Goal: Task Accomplishment & Management: Manage account settings

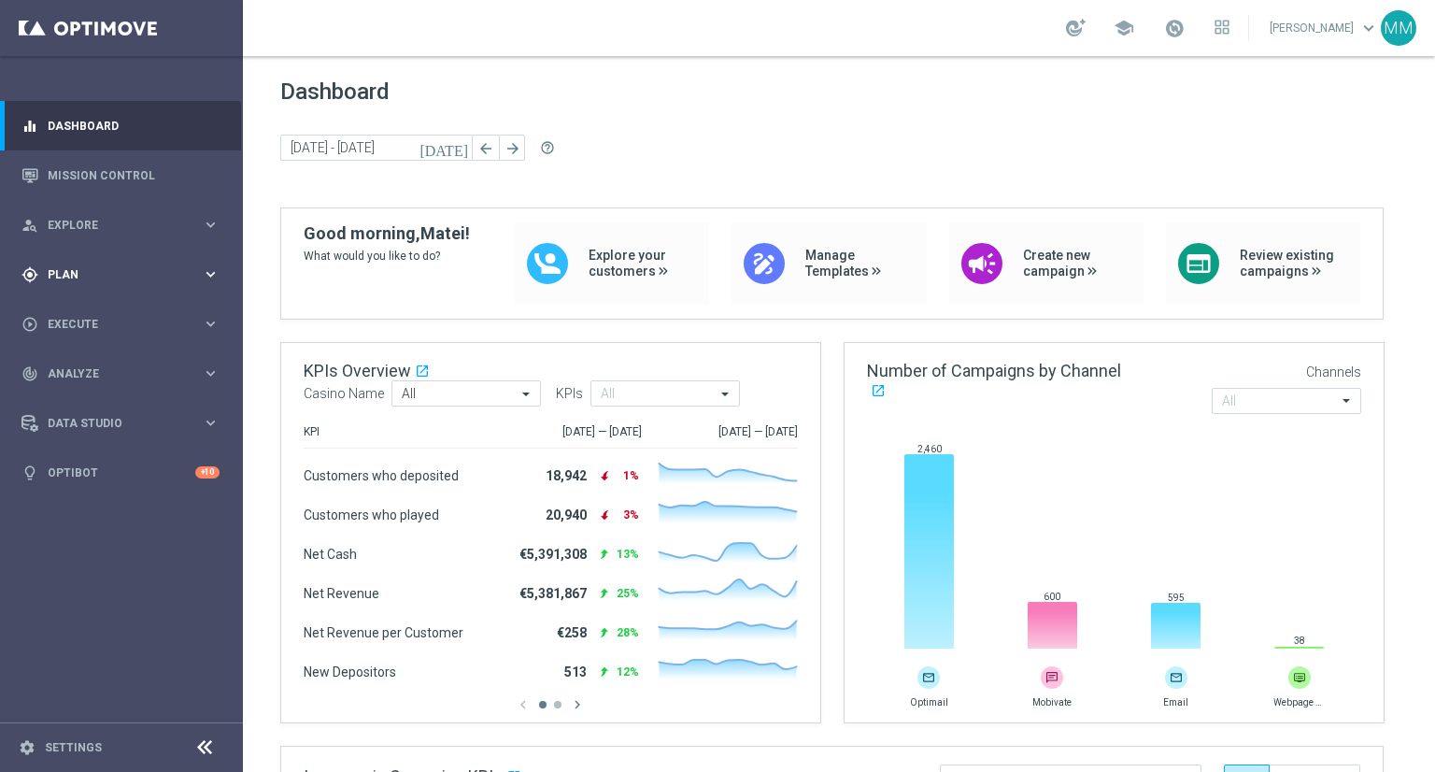
click at [120, 274] on span "Plan" at bounding box center [125, 274] width 154 height 11
click at [92, 366] on span "Templates" at bounding box center [117, 368] width 134 height 11
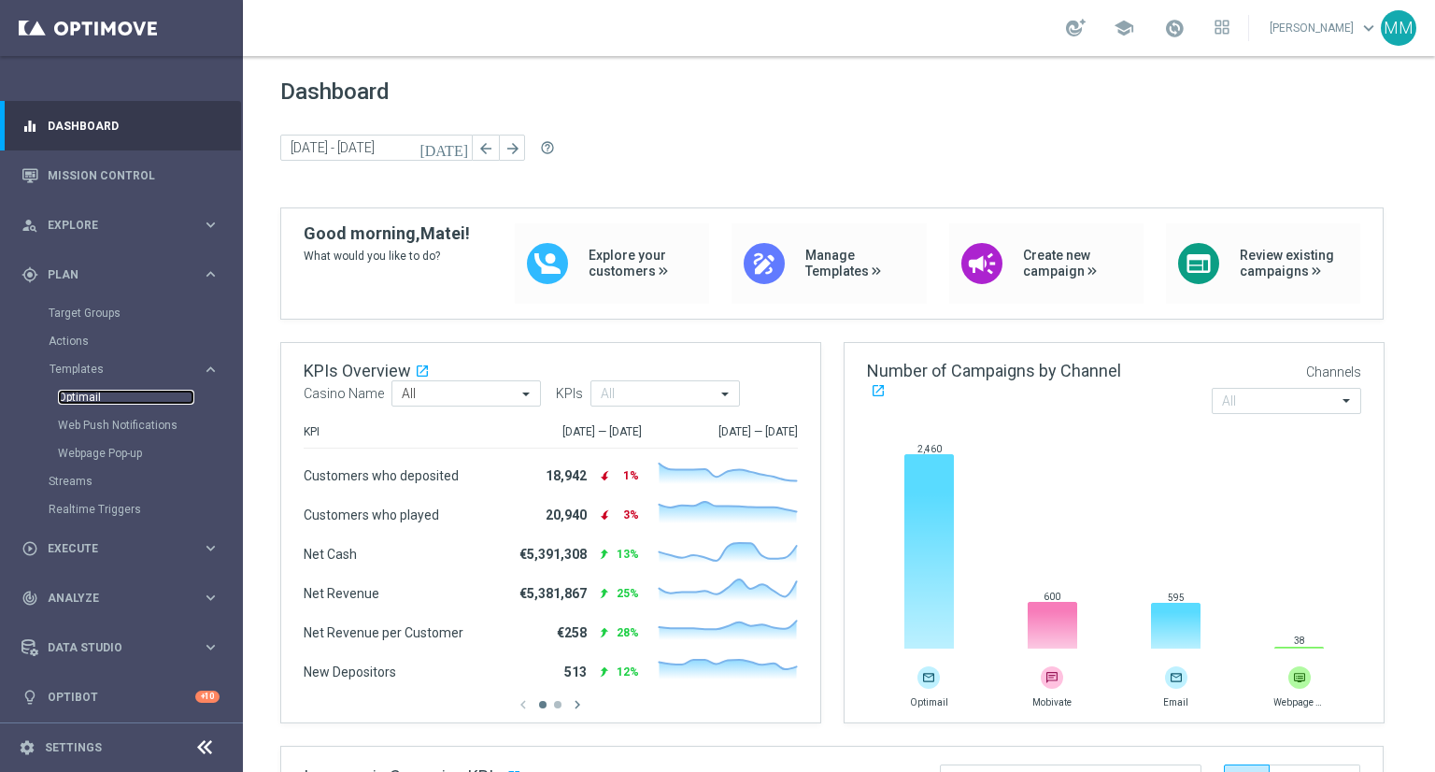
click at [93, 397] on link "Optimail" at bounding box center [126, 397] width 136 height 15
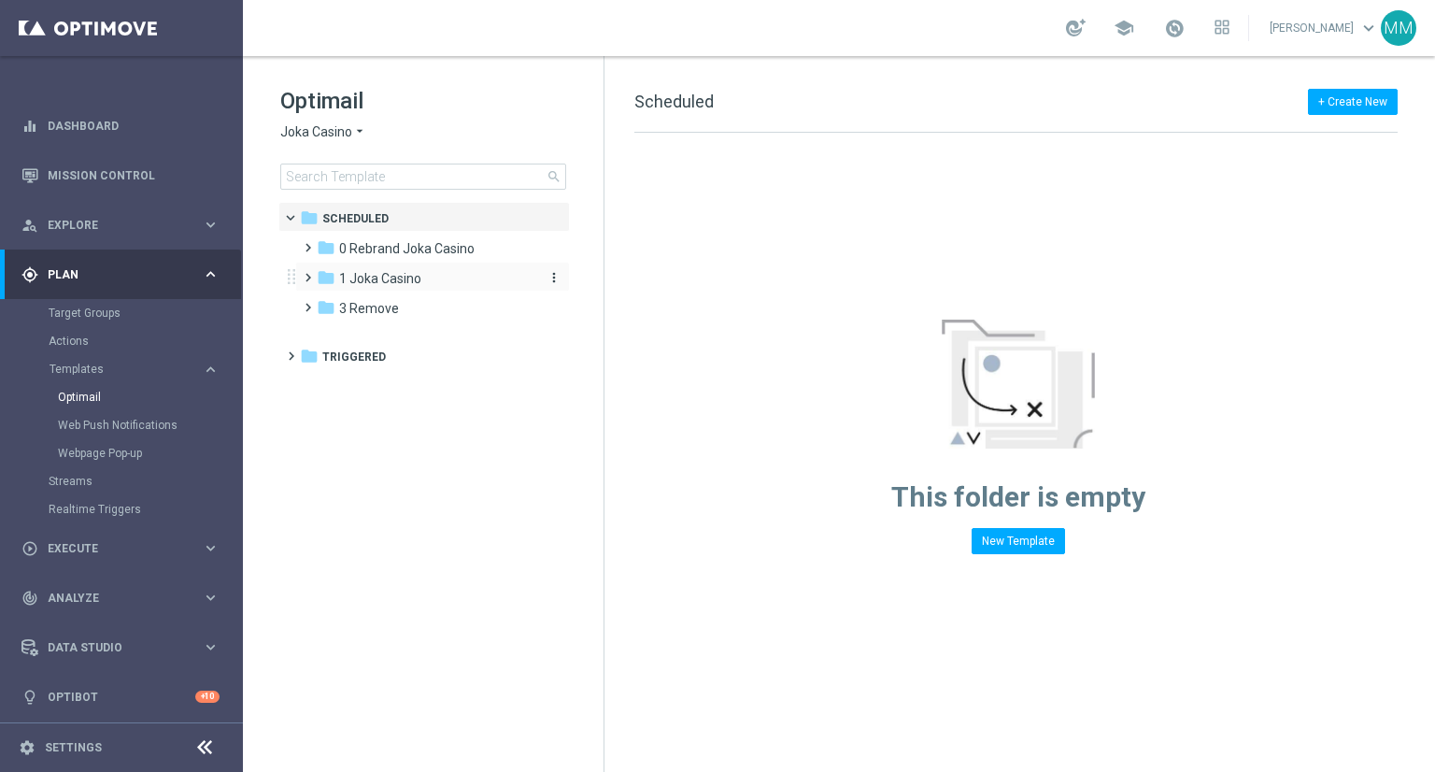
click at [383, 281] on span "1 Joka Casino" at bounding box center [380, 278] width 82 height 17
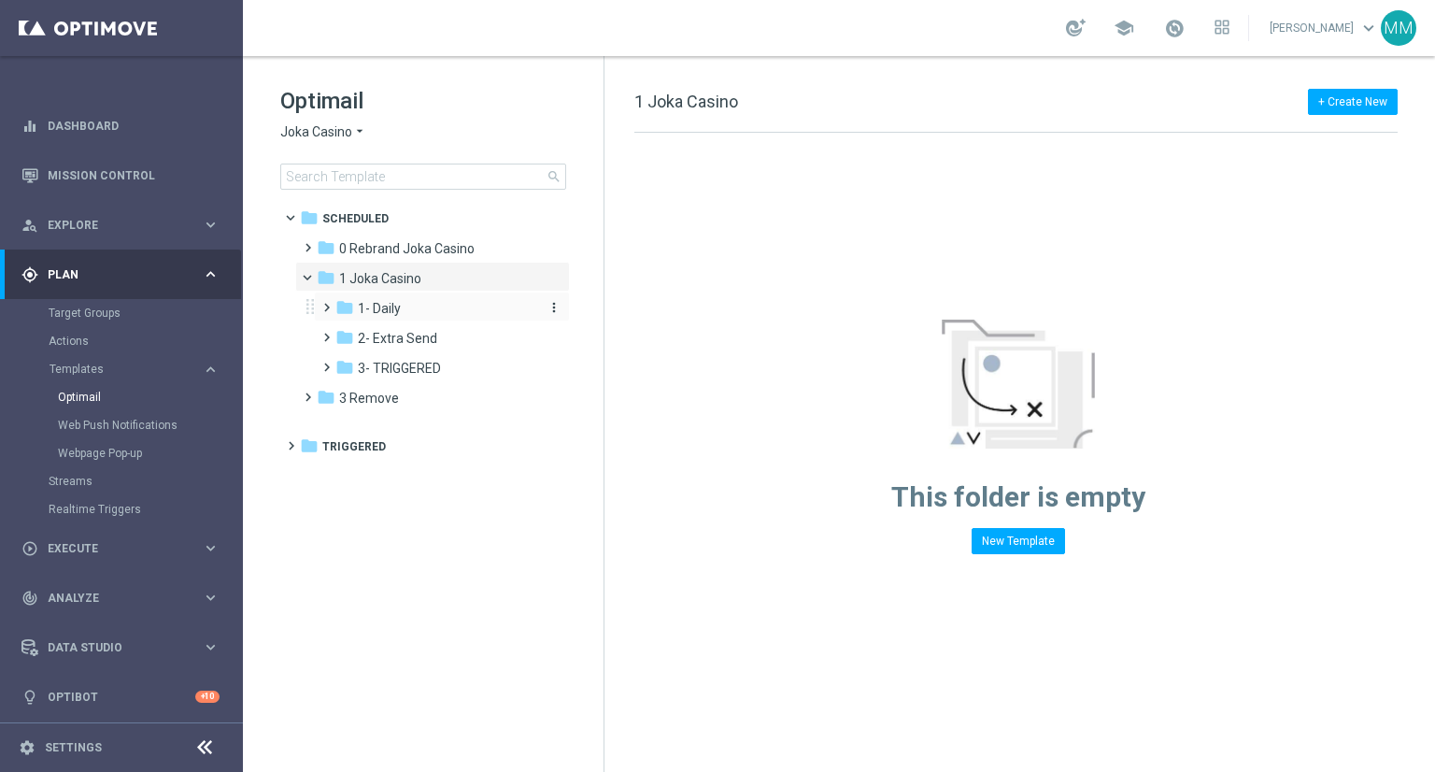
click at [381, 305] on span "1- Daily" at bounding box center [379, 308] width 43 height 17
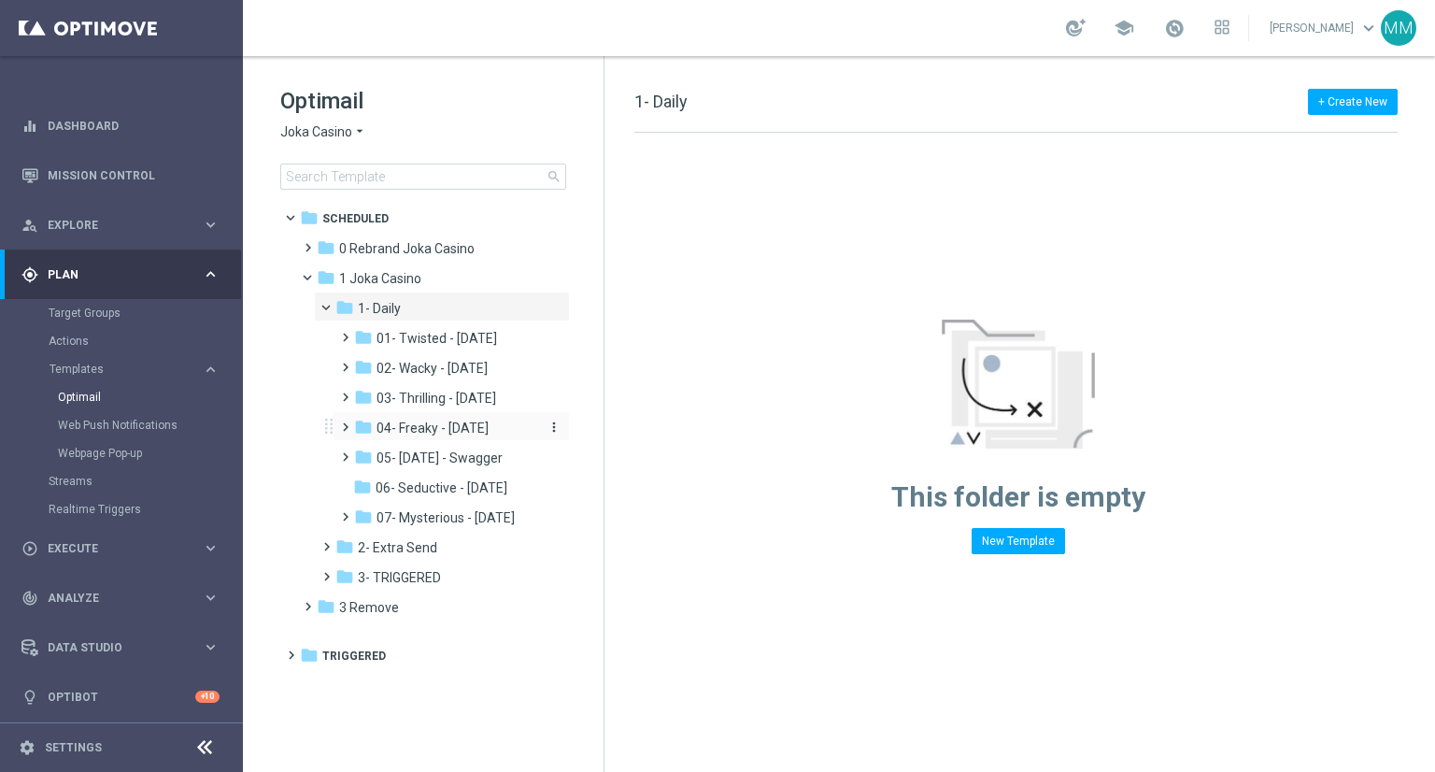
click at [489, 437] on div "folder 04- Freaky - Friday" at bounding box center [445, 428] width 183 height 21
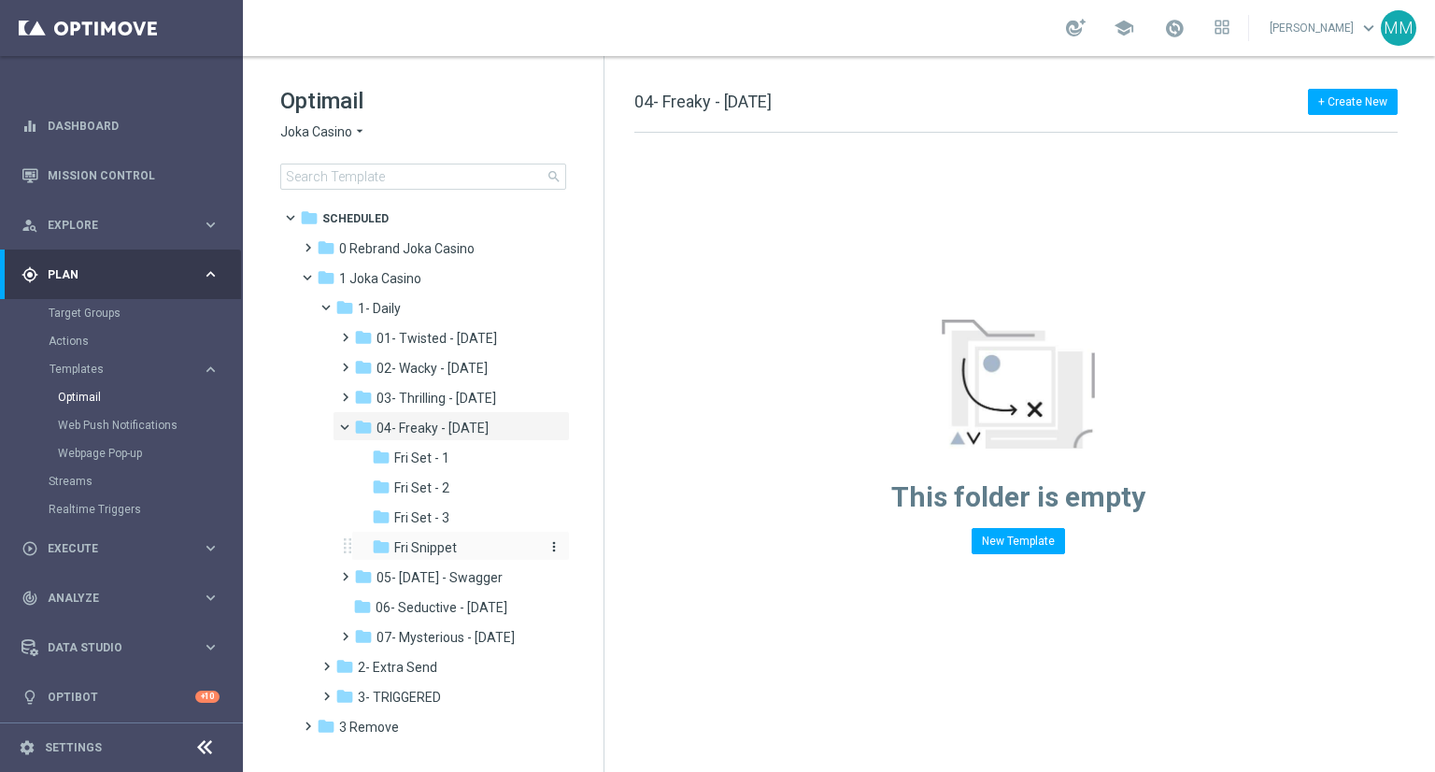
click at [441, 544] on span "Fri Snippet" at bounding box center [425, 547] width 63 height 17
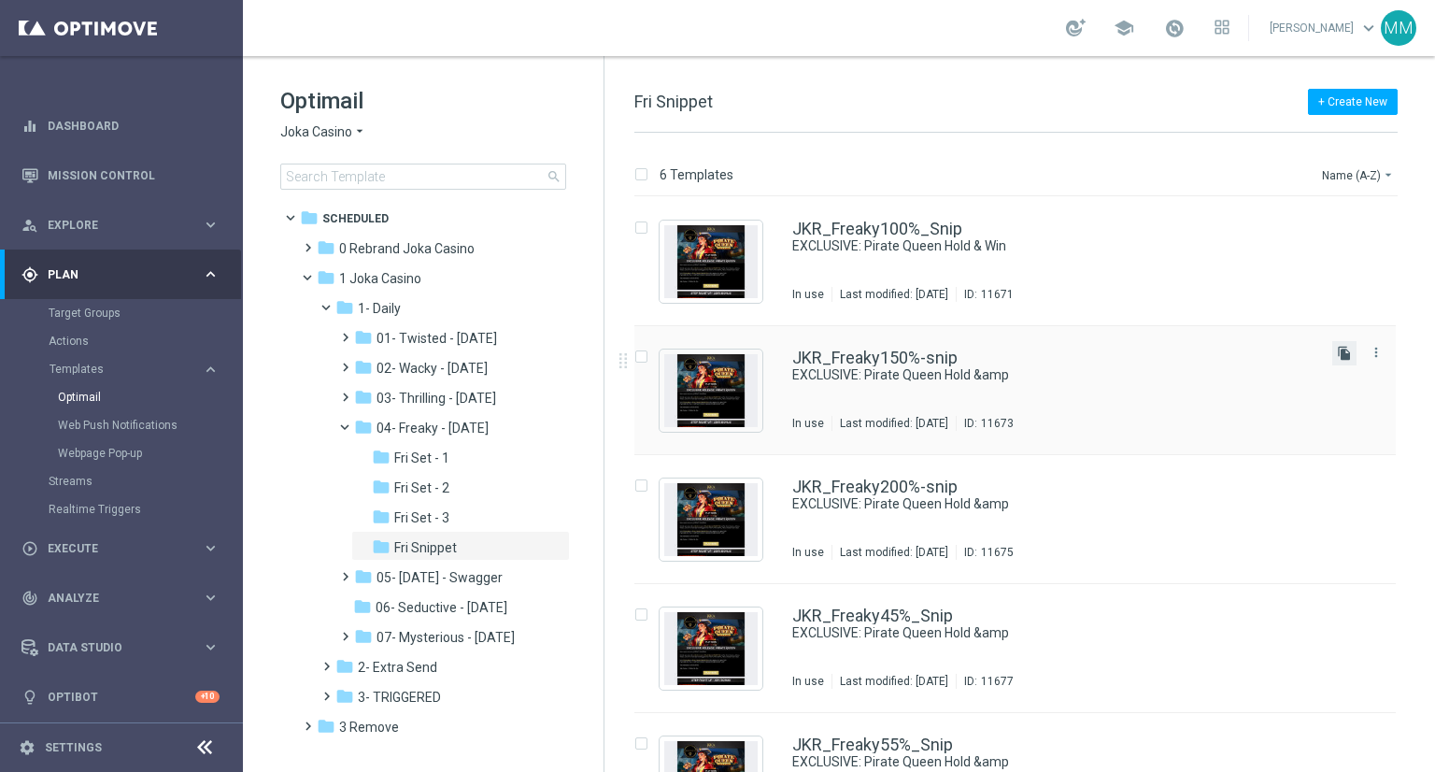
click at [1338, 349] on icon "file_copy" at bounding box center [1344, 353] width 15 height 15
click at [1002, 265] on div "JKR_Freaky100%_Snip EXCLUSIVE: Pirate Queen Hold & Win In use Last modified: We…" at bounding box center [1054, 260] width 525 height 81
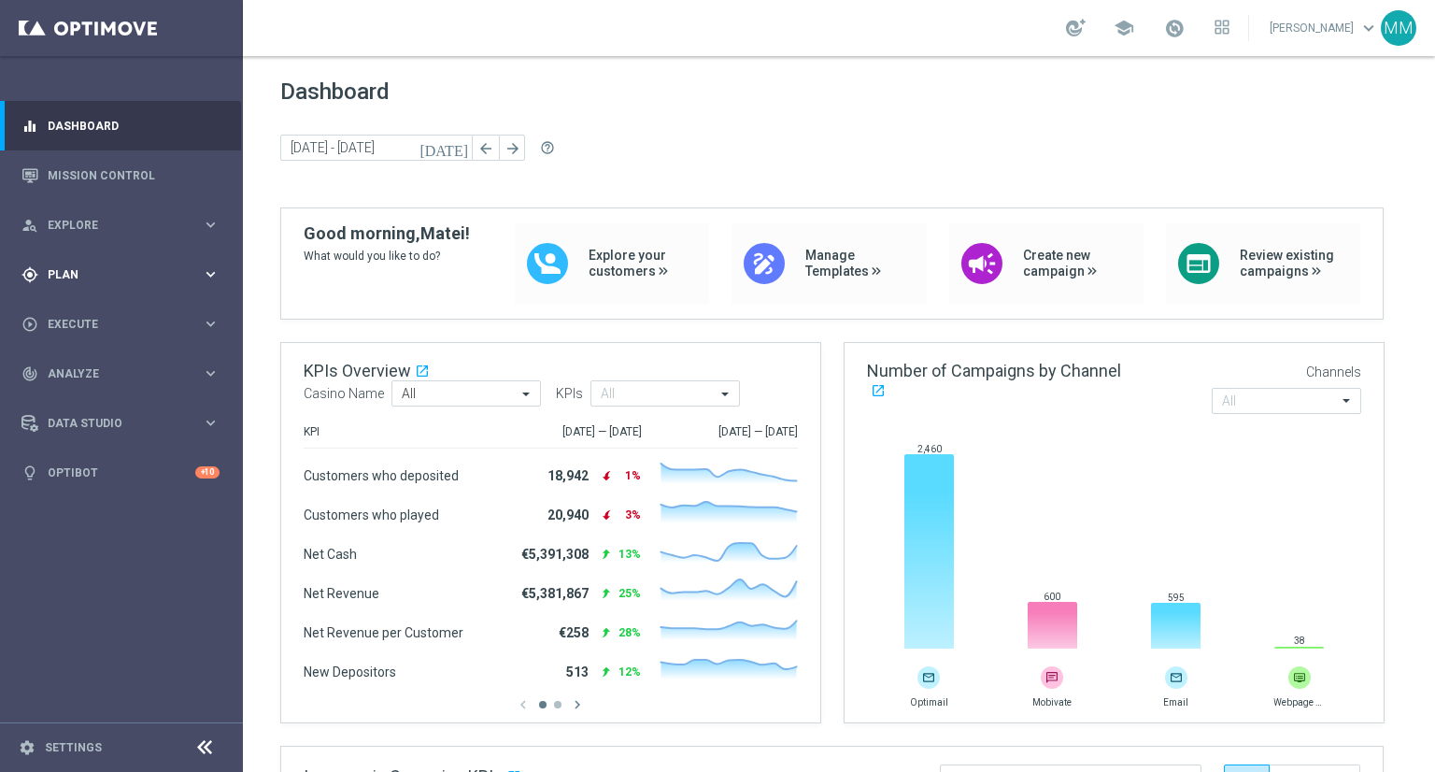
click at [209, 271] on icon "keyboard_arrow_right" at bounding box center [211, 274] width 18 height 18
click at [89, 366] on span "Templates" at bounding box center [117, 368] width 134 height 11
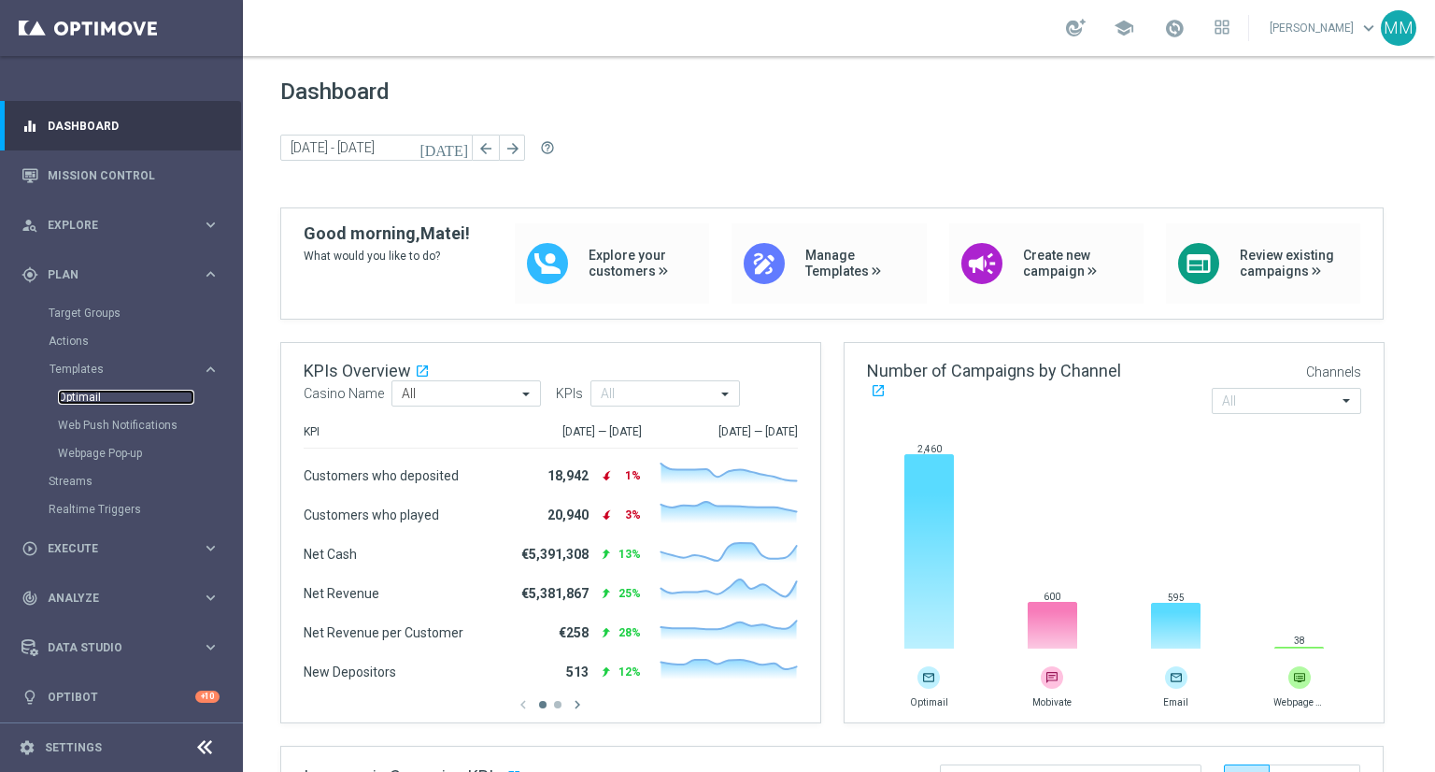
click at [90, 393] on link "Optimail" at bounding box center [126, 397] width 136 height 15
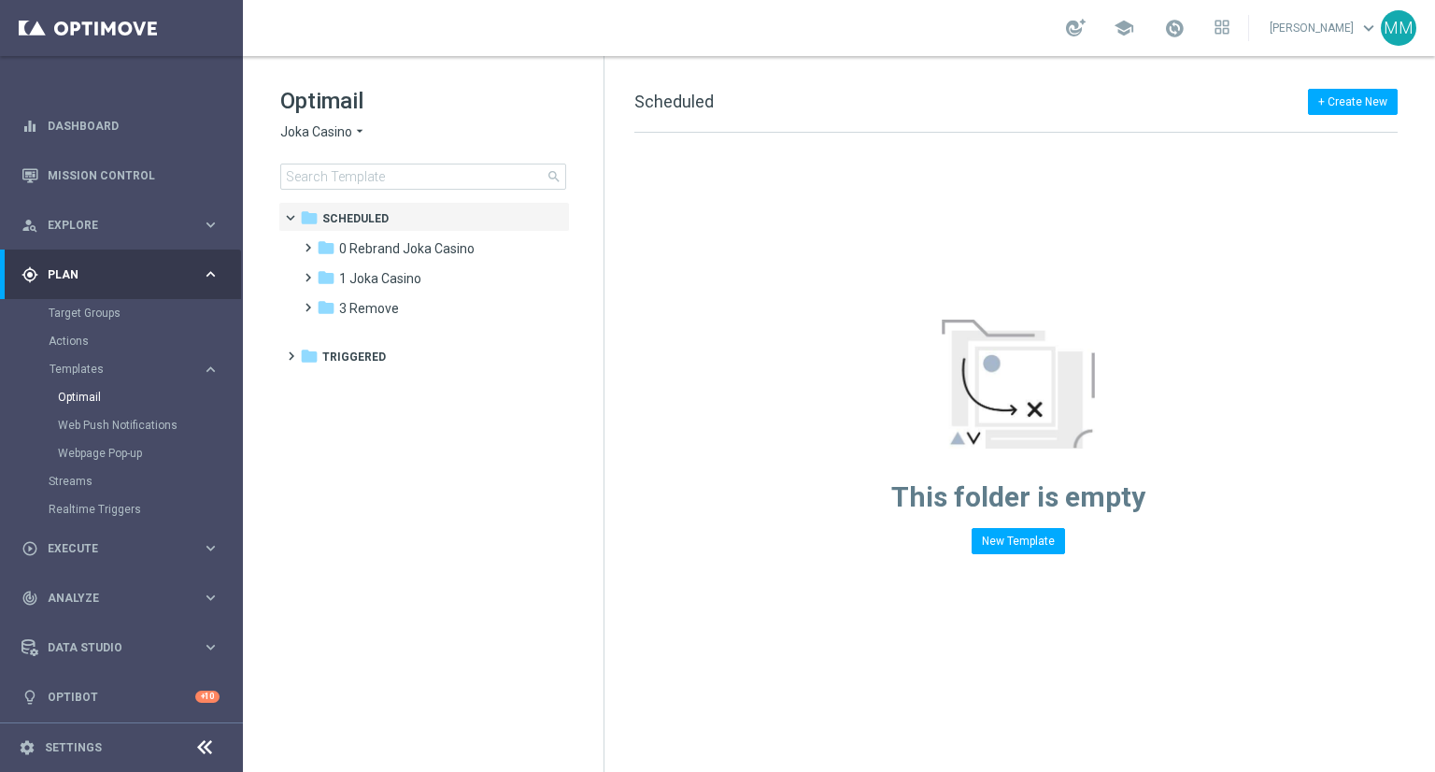
click at [343, 123] on span "Joka Casino" at bounding box center [316, 132] width 72 height 18
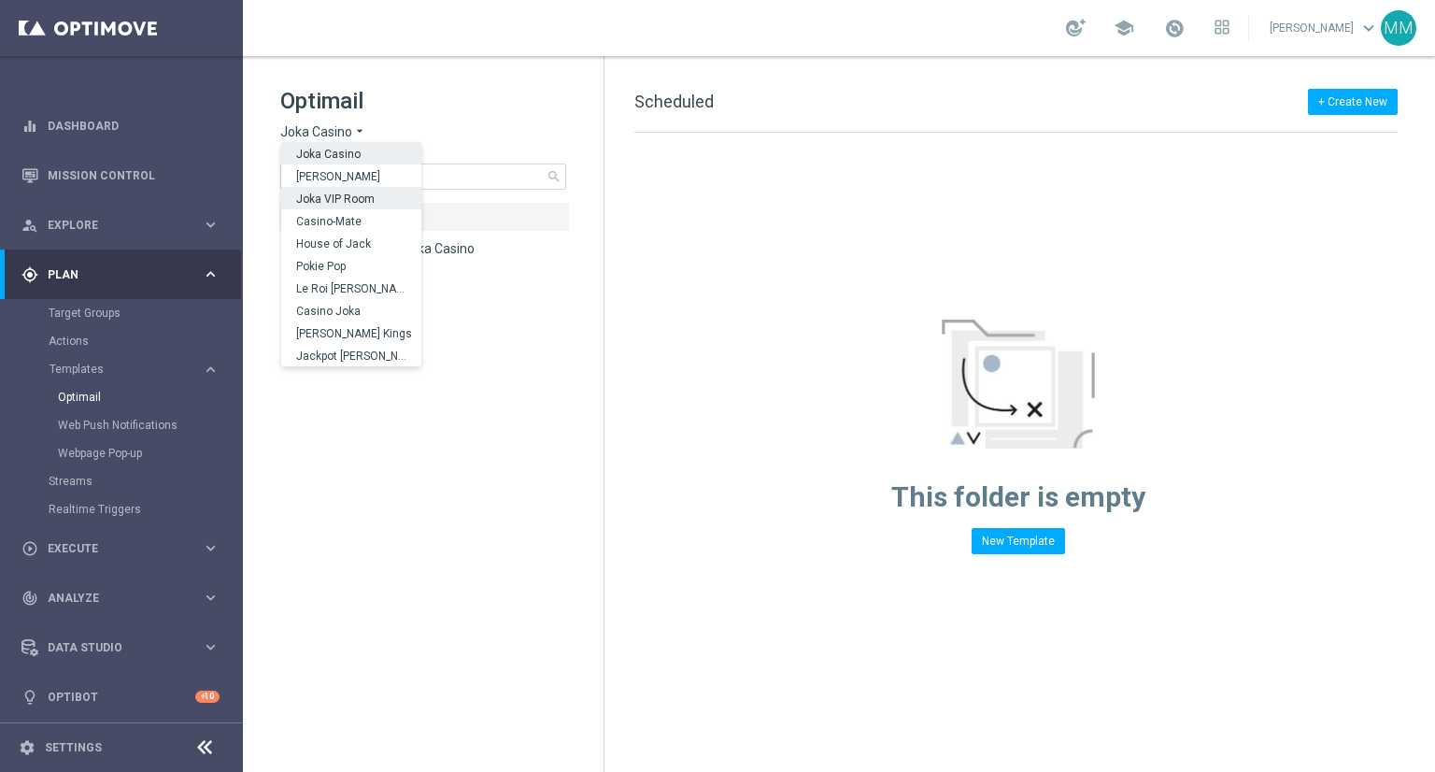
click at [0, 0] on span "Joka VIP Room" at bounding box center [0, 0] width 0 height 0
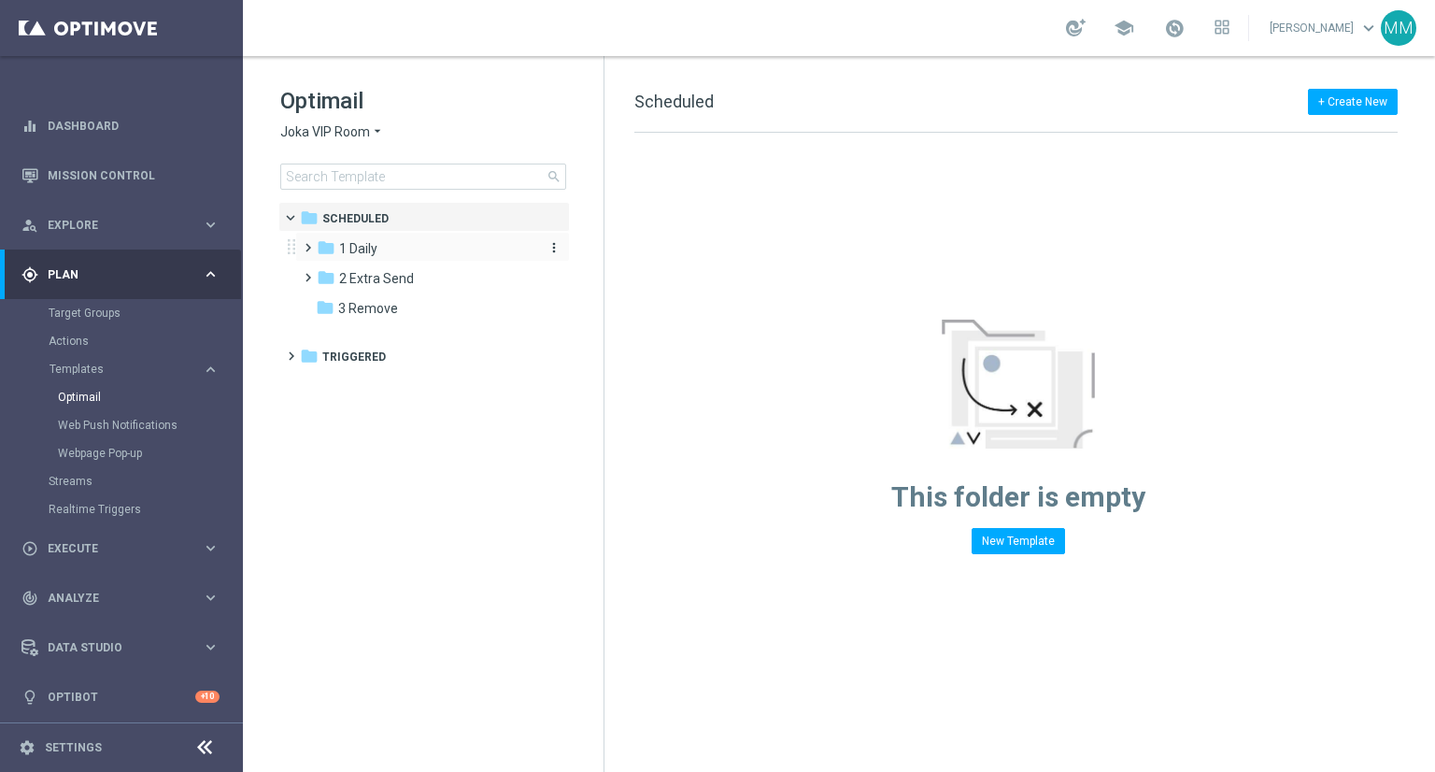
click at [394, 253] on div "folder 1 Daily" at bounding box center [424, 248] width 215 height 21
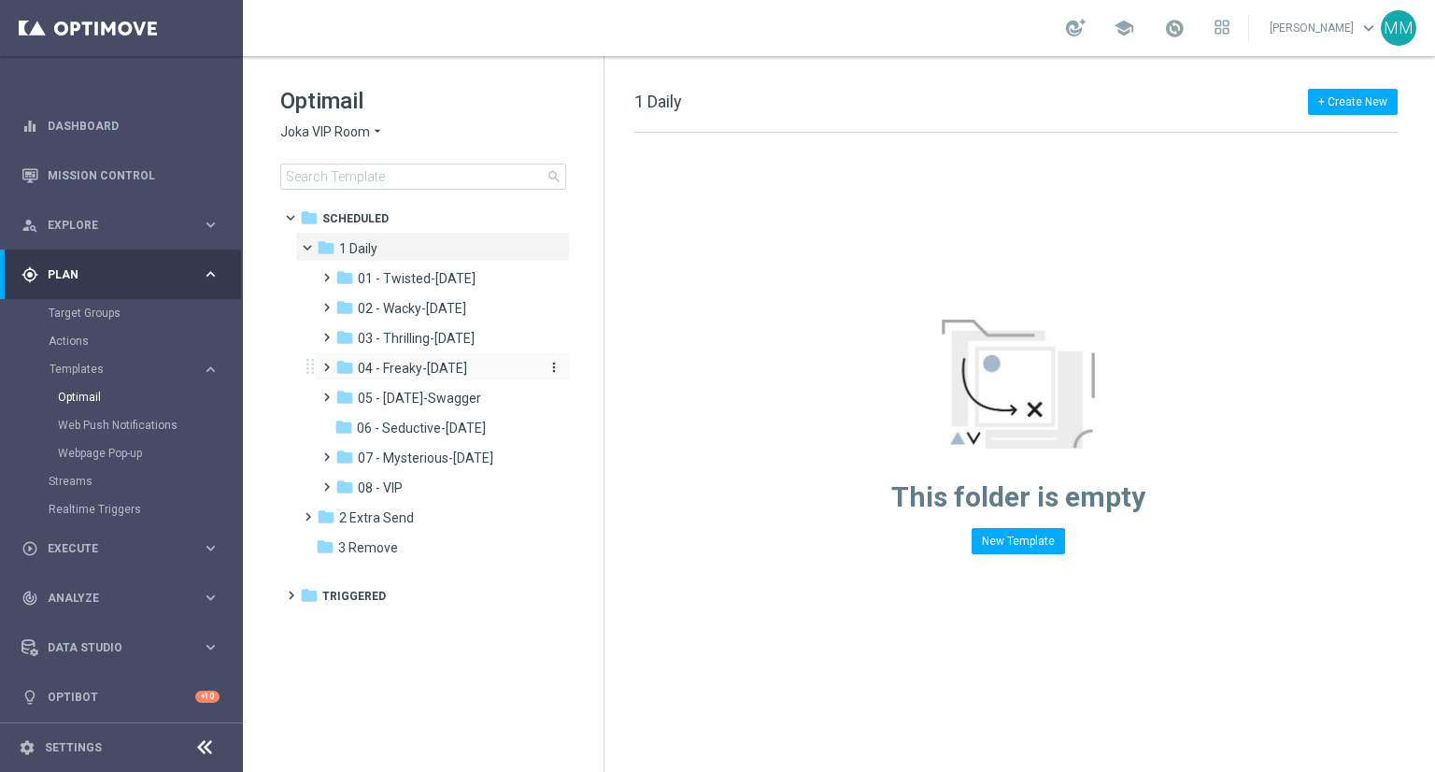
click at [455, 368] on span "04 - Freaky-Friday" at bounding box center [412, 368] width 109 height 17
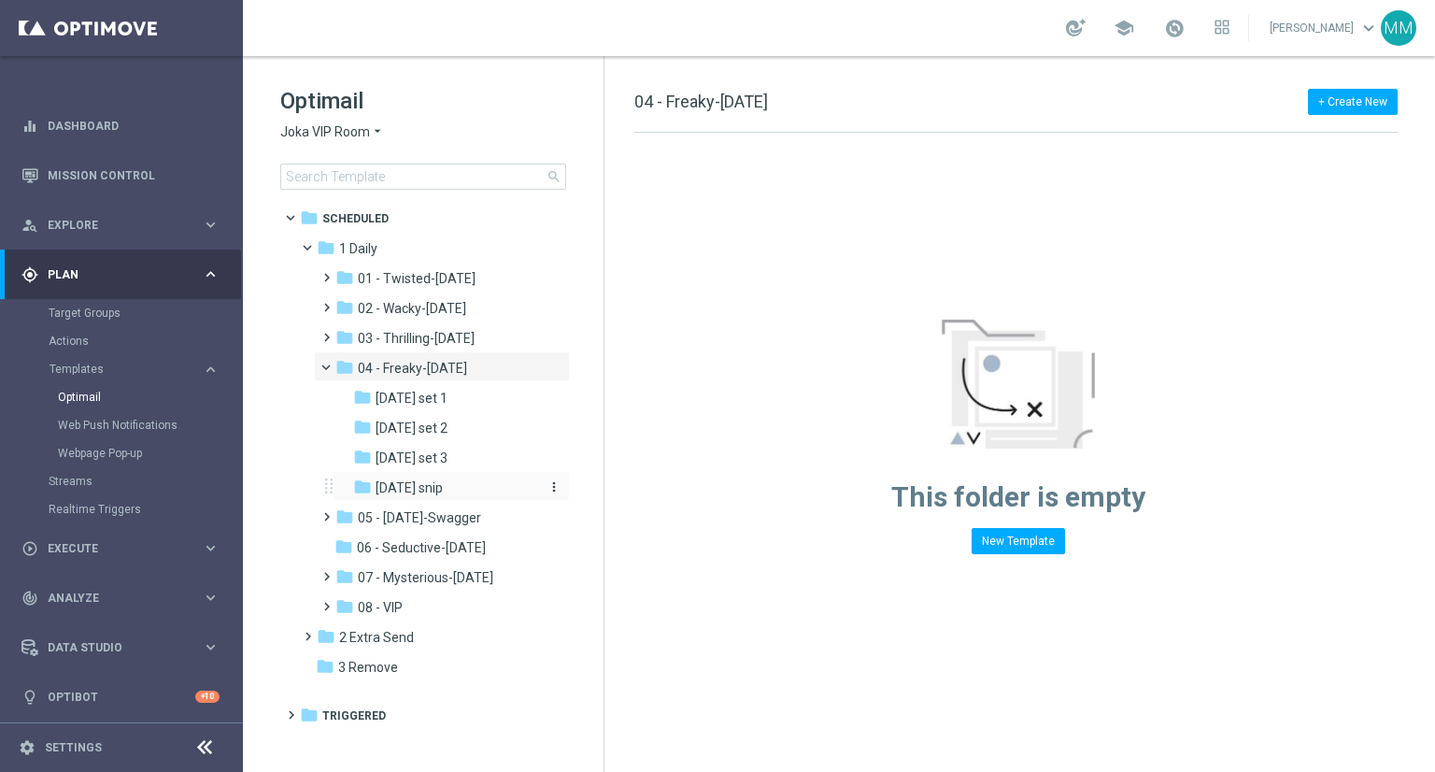
click at [422, 488] on span "Friday snip" at bounding box center [409, 487] width 67 height 17
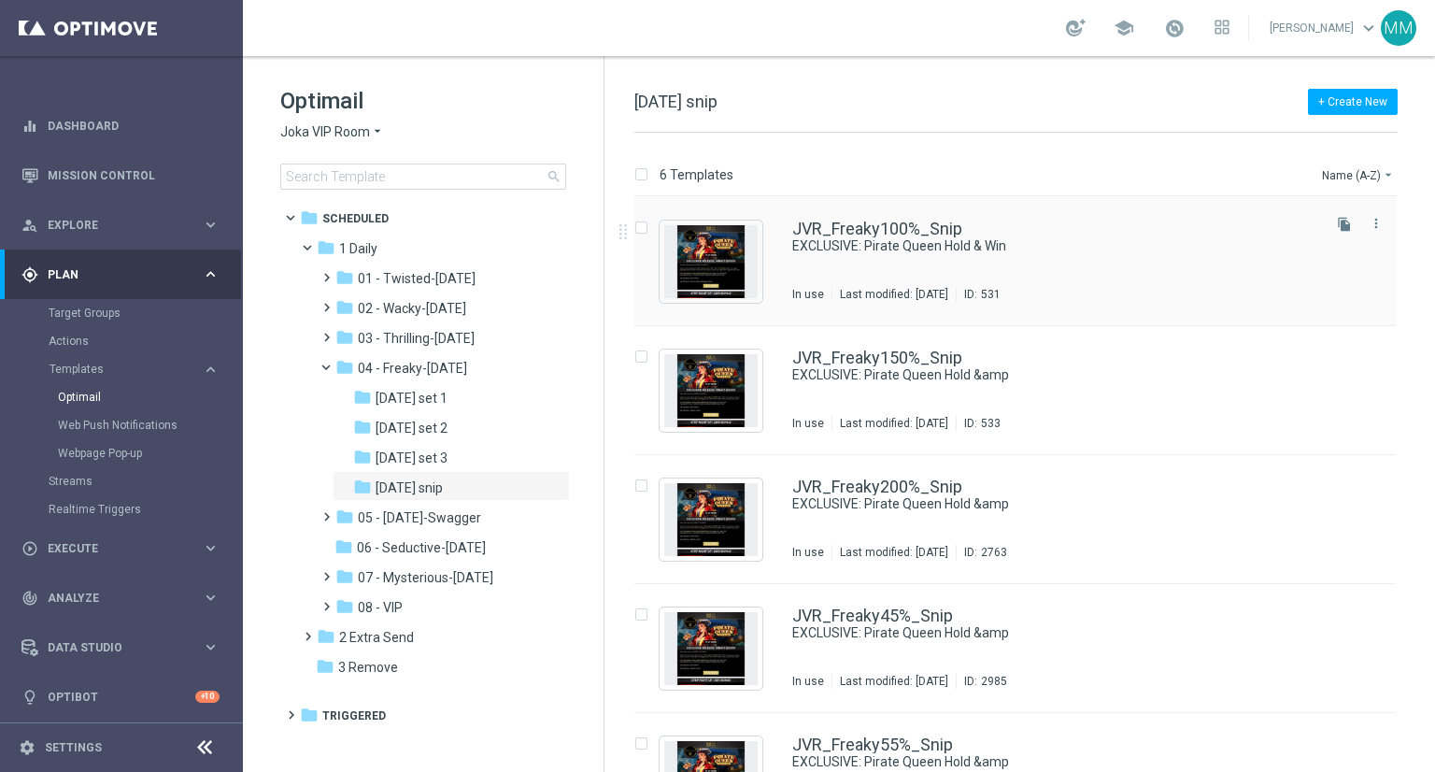
click at [962, 267] on div "JVR_Freaky100%_Snip EXCLUSIVE: Pirate Queen Hold & Win In use Last modified: Tu…" at bounding box center [1054, 260] width 525 height 81
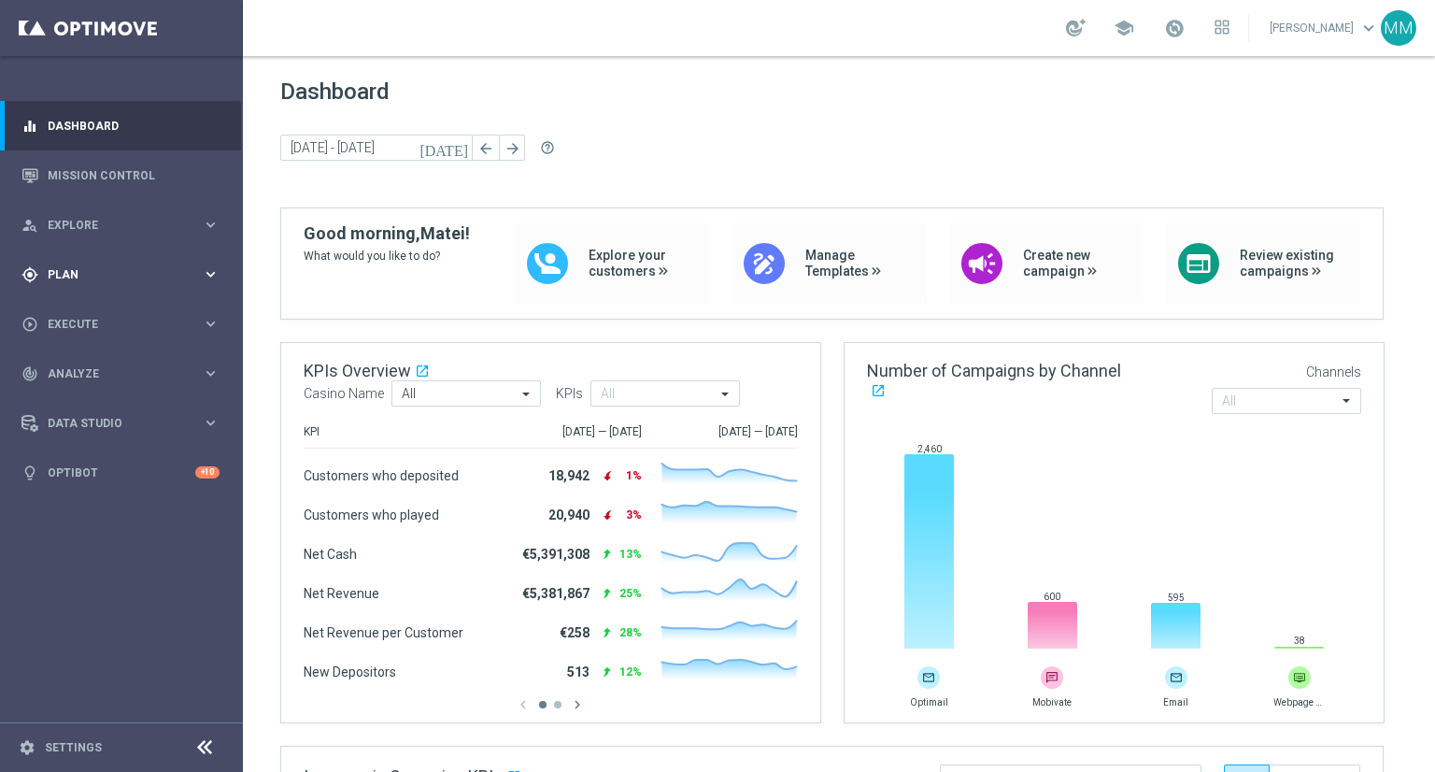
click at [206, 273] on icon "keyboard_arrow_right" at bounding box center [211, 274] width 18 height 18
click at [96, 369] on span "Templates" at bounding box center [117, 368] width 134 height 11
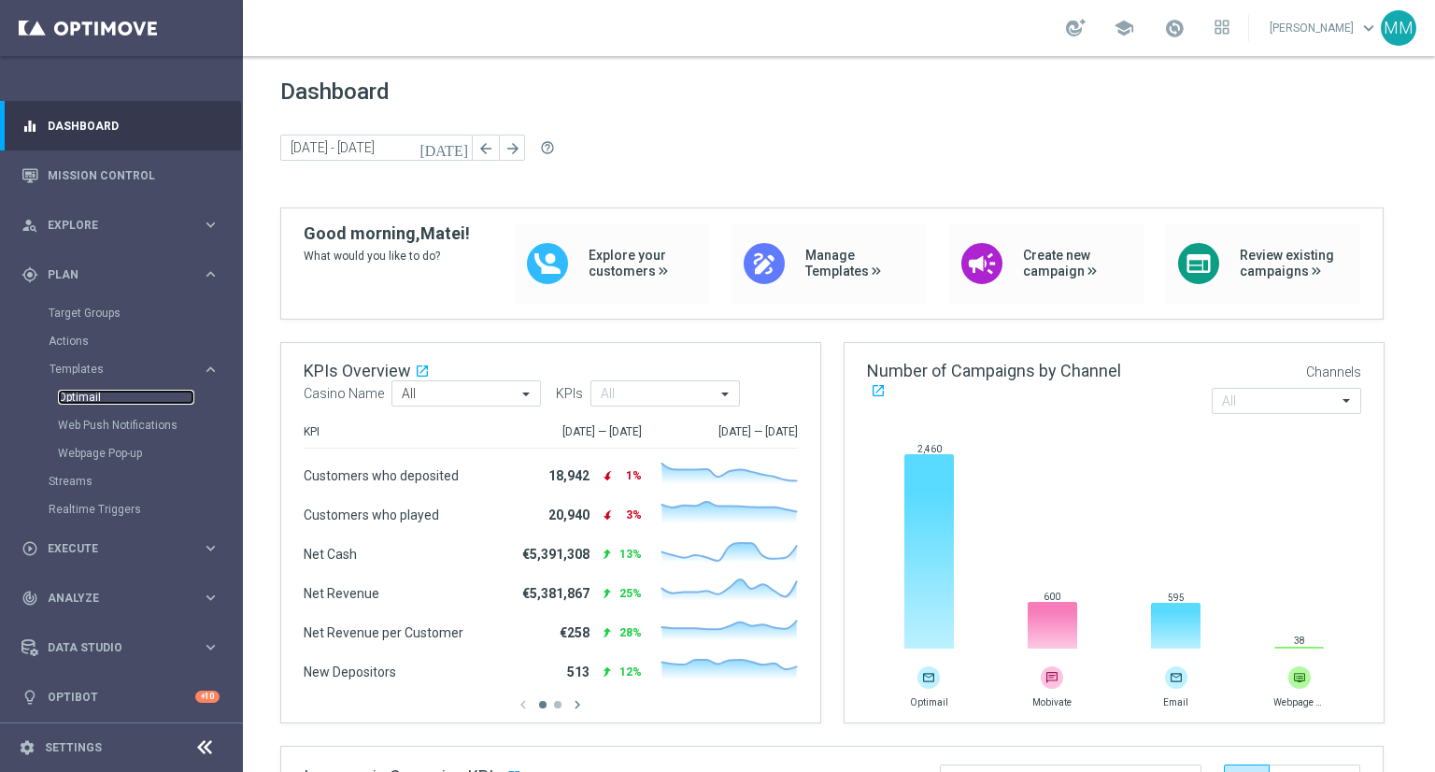
click at [93, 391] on link "Optimail" at bounding box center [126, 397] width 136 height 15
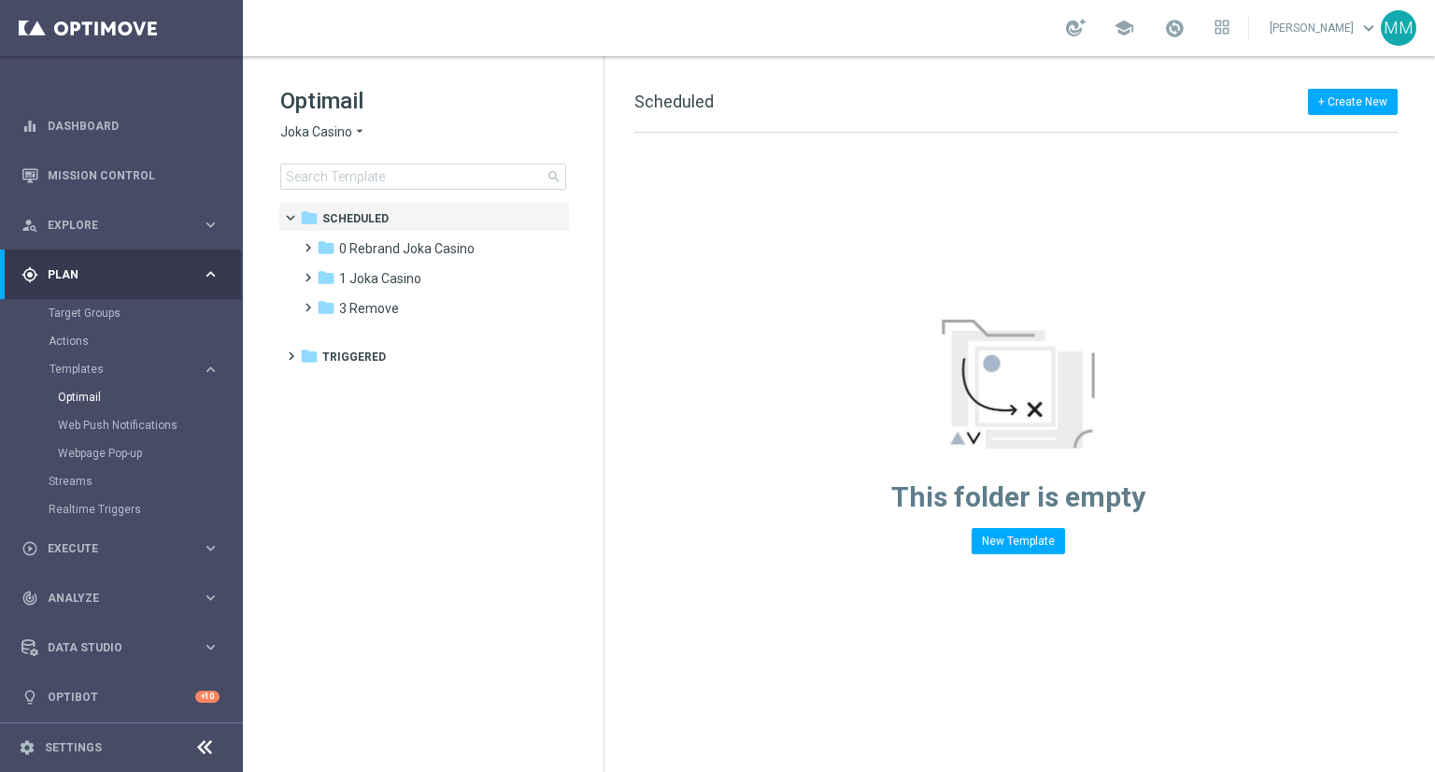
click at [310, 135] on span "Joka Casino" at bounding box center [316, 132] width 72 height 18
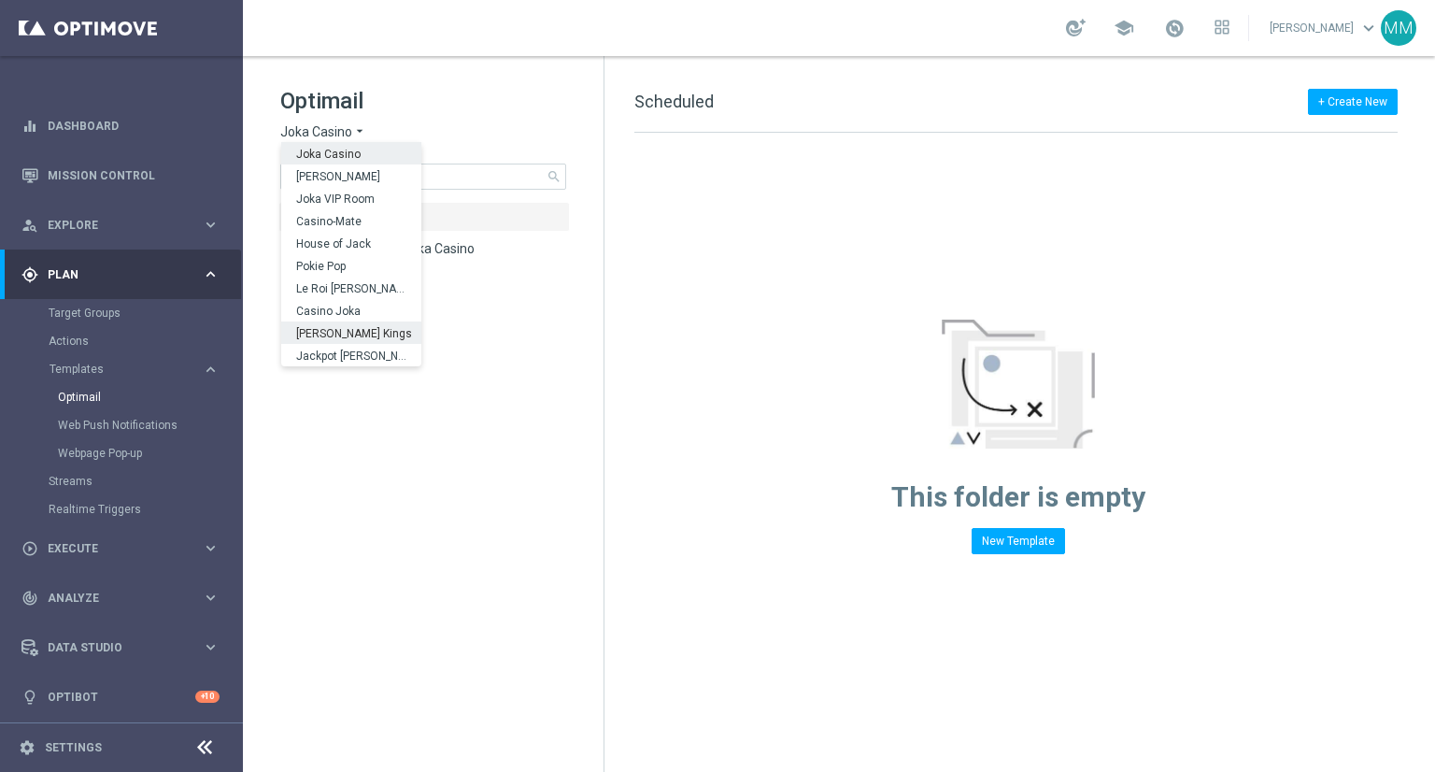
click at [0, 0] on span "Johnnie Kash Kings" at bounding box center [0, 0] width 0 height 0
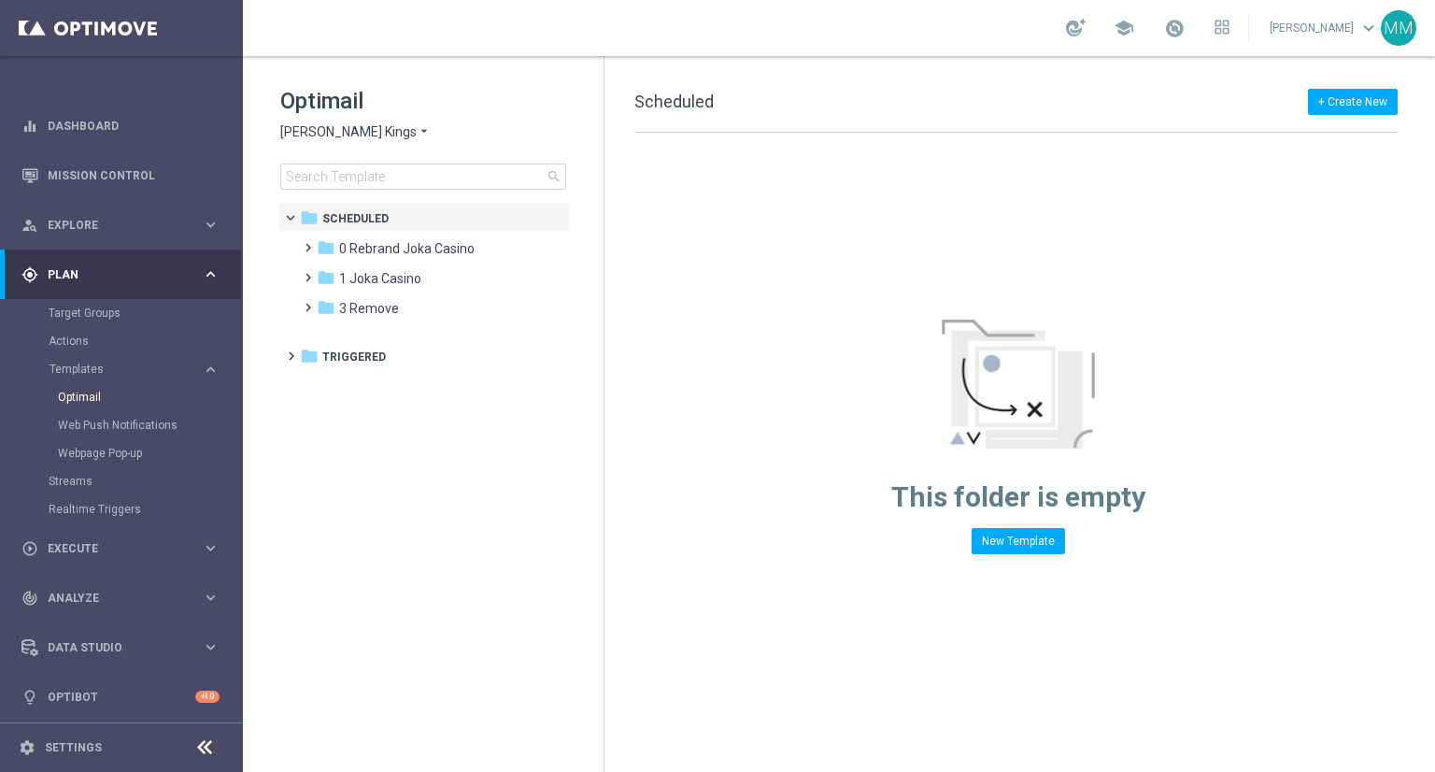
click at [364, 327] on div "folder Scheduled more_vert folder 0 Rebrand Joka Casino more_vert" at bounding box center [423, 286] width 291 height 168
click at [381, 255] on div "folder 1 Daily" at bounding box center [424, 248] width 215 height 21
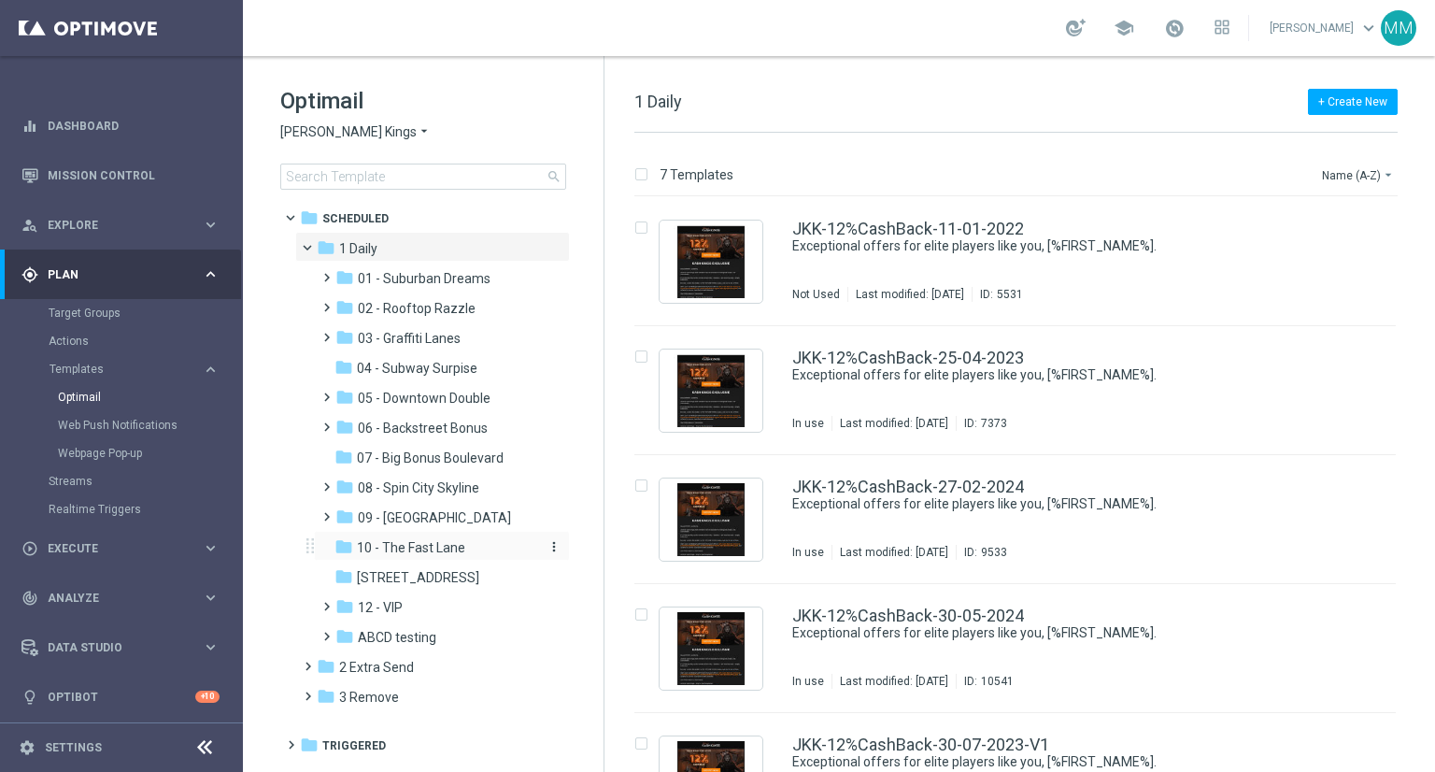
click at [447, 543] on span "10 - The Fast Lane" at bounding box center [411, 547] width 108 height 17
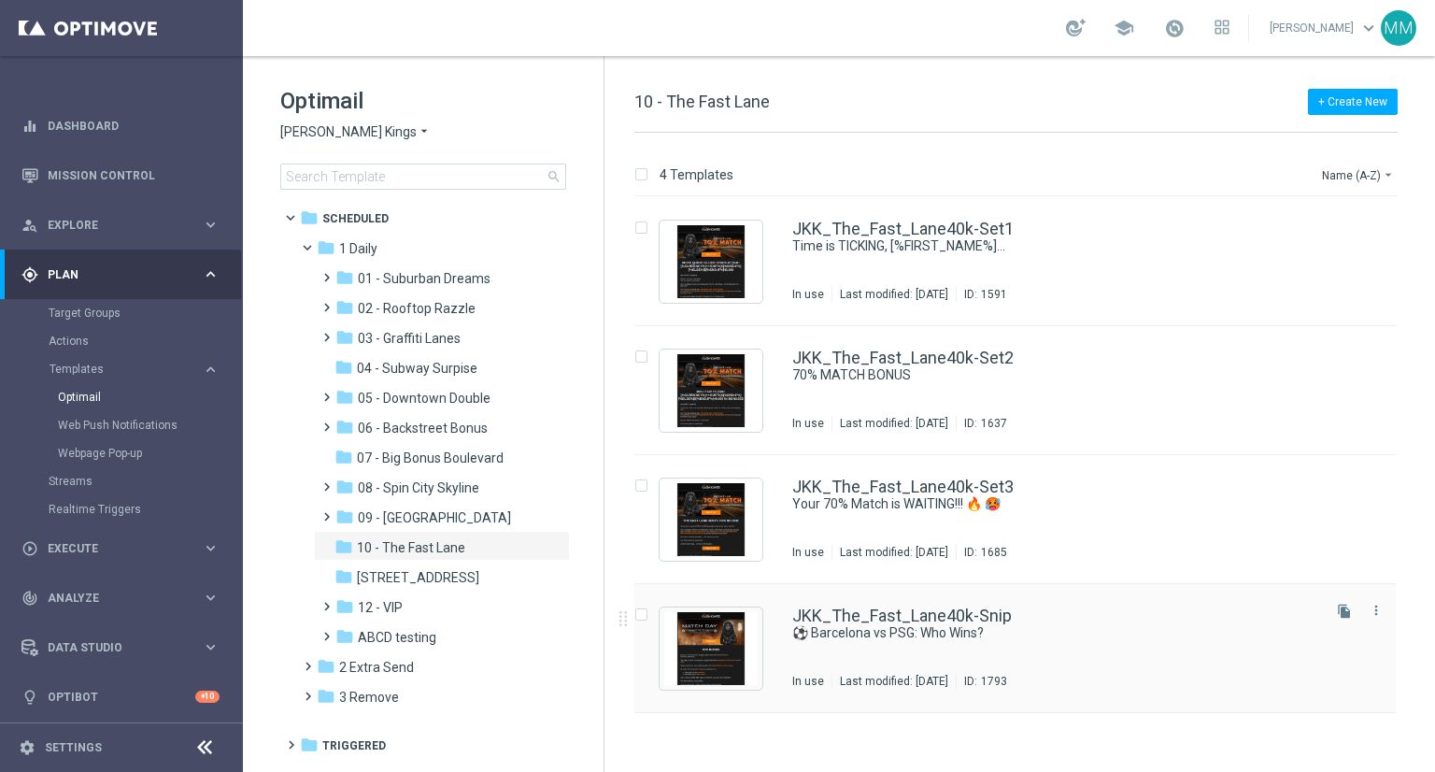
click at [1045, 646] on div "JKK_The_Fast_Lane40k-Snip ⚽ Barcelona vs PSG: Who Wins? In use Last modified: M…" at bounding box center [1054, 647] width 525 height 81
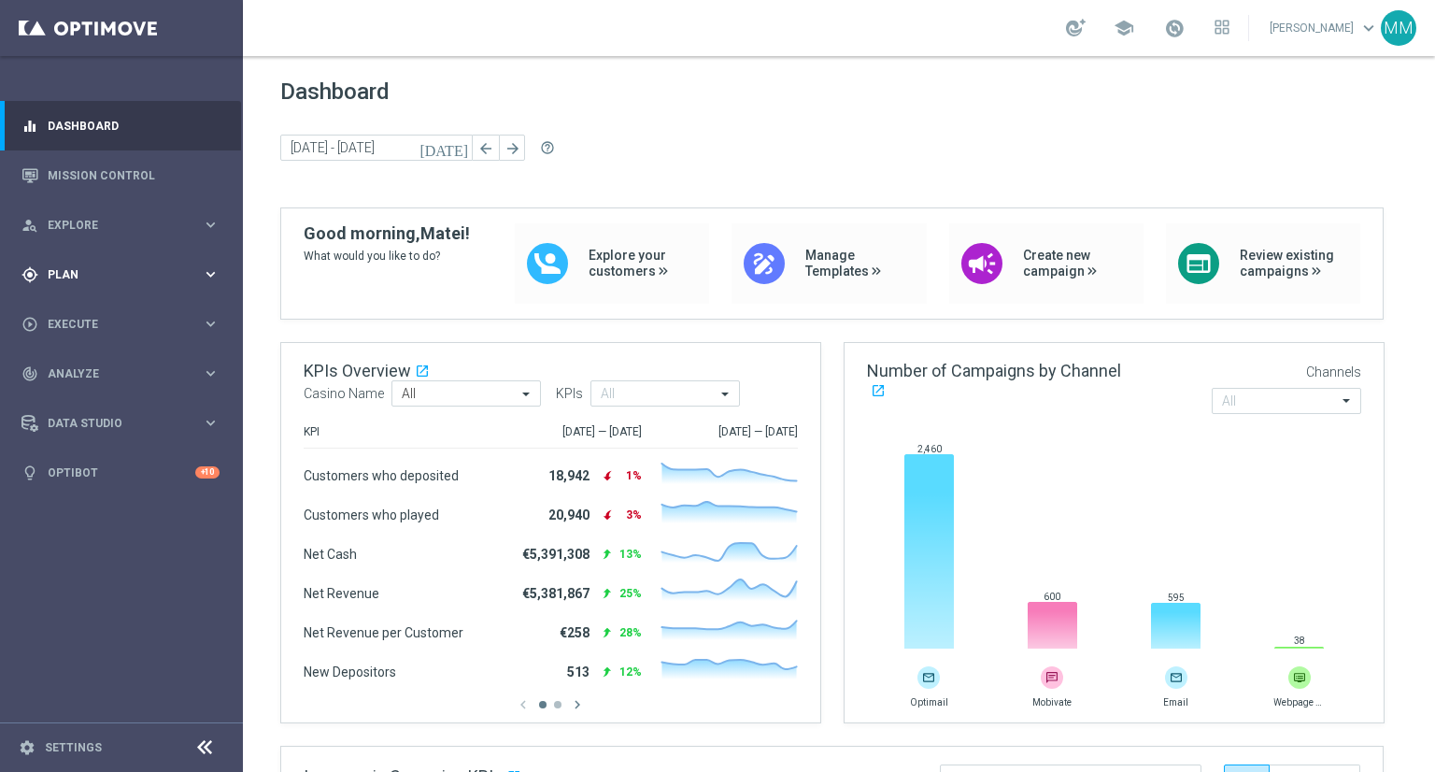
click at [217, 268] on icon "keyboard_arrow_right" at bounding box center [211, 274] width 18 height 18
click at [188, 365] on div "Templates" at bounding box center [126, 368] width 152 height 11
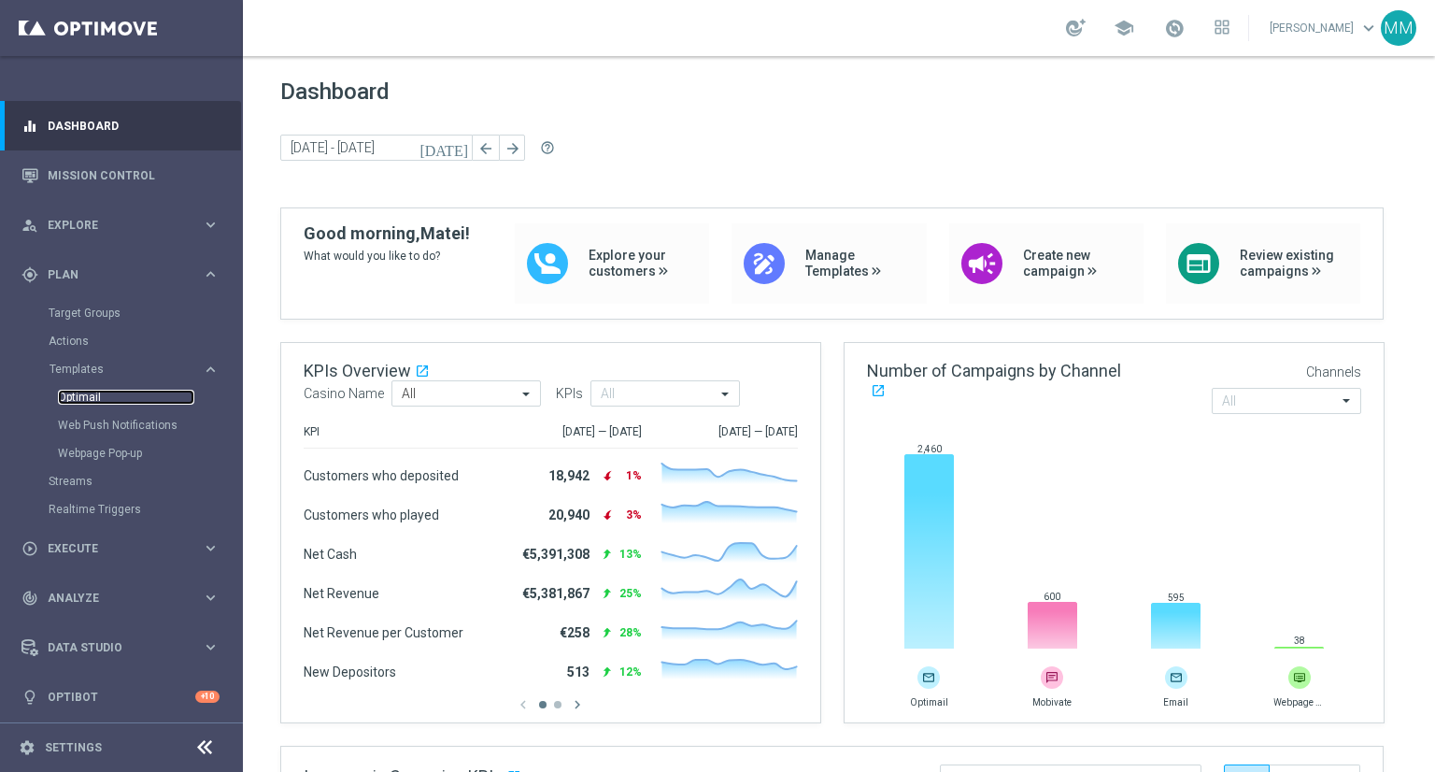
click at [95, 397] on link "Optimail" at bounding box center [126, 397] width 136 height 15
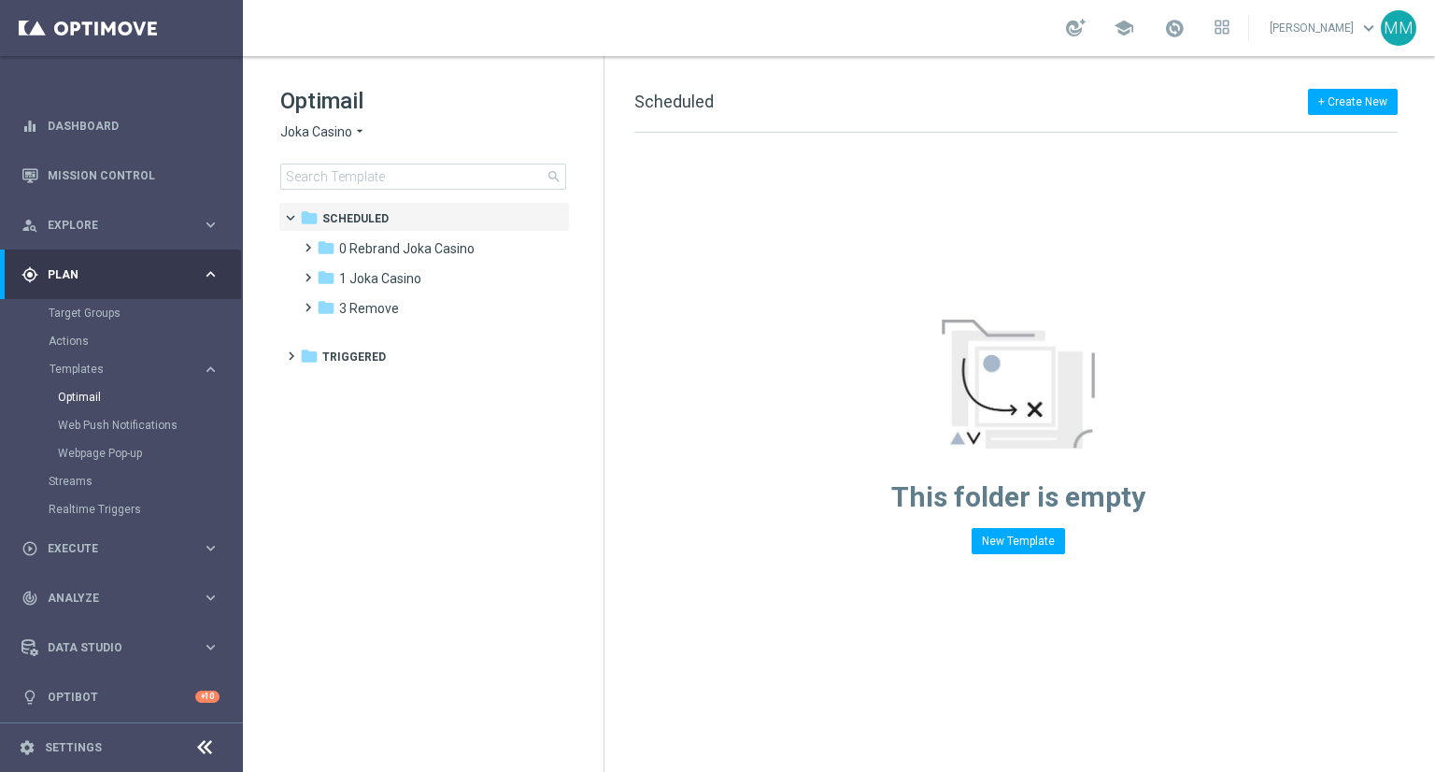
click at [336, 136] on span "Joka Casino" at bounding box center [316, 132] width 72 height 18
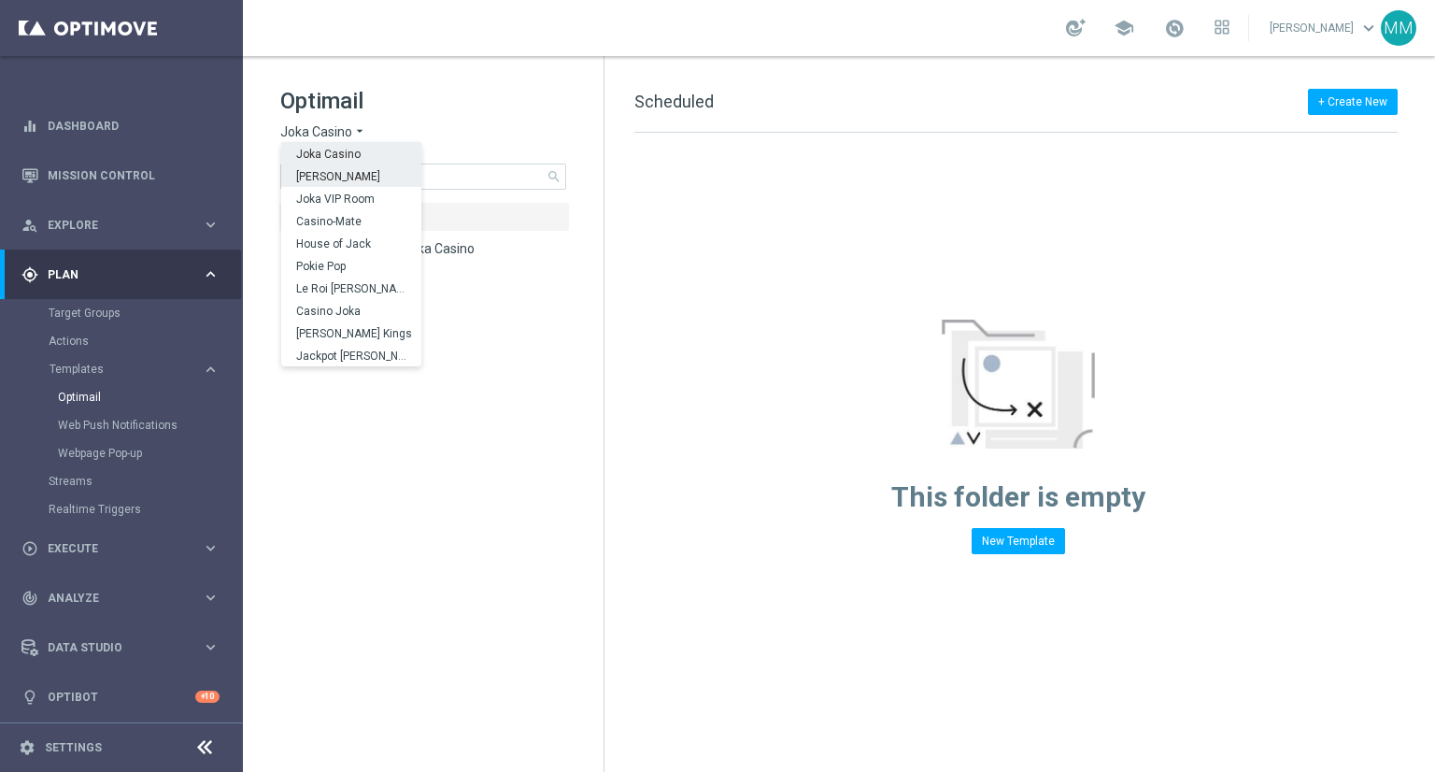
click at [0, 0] on span "[PERSON_NAME]" at bounding box center [0, 0] width 0 height 0
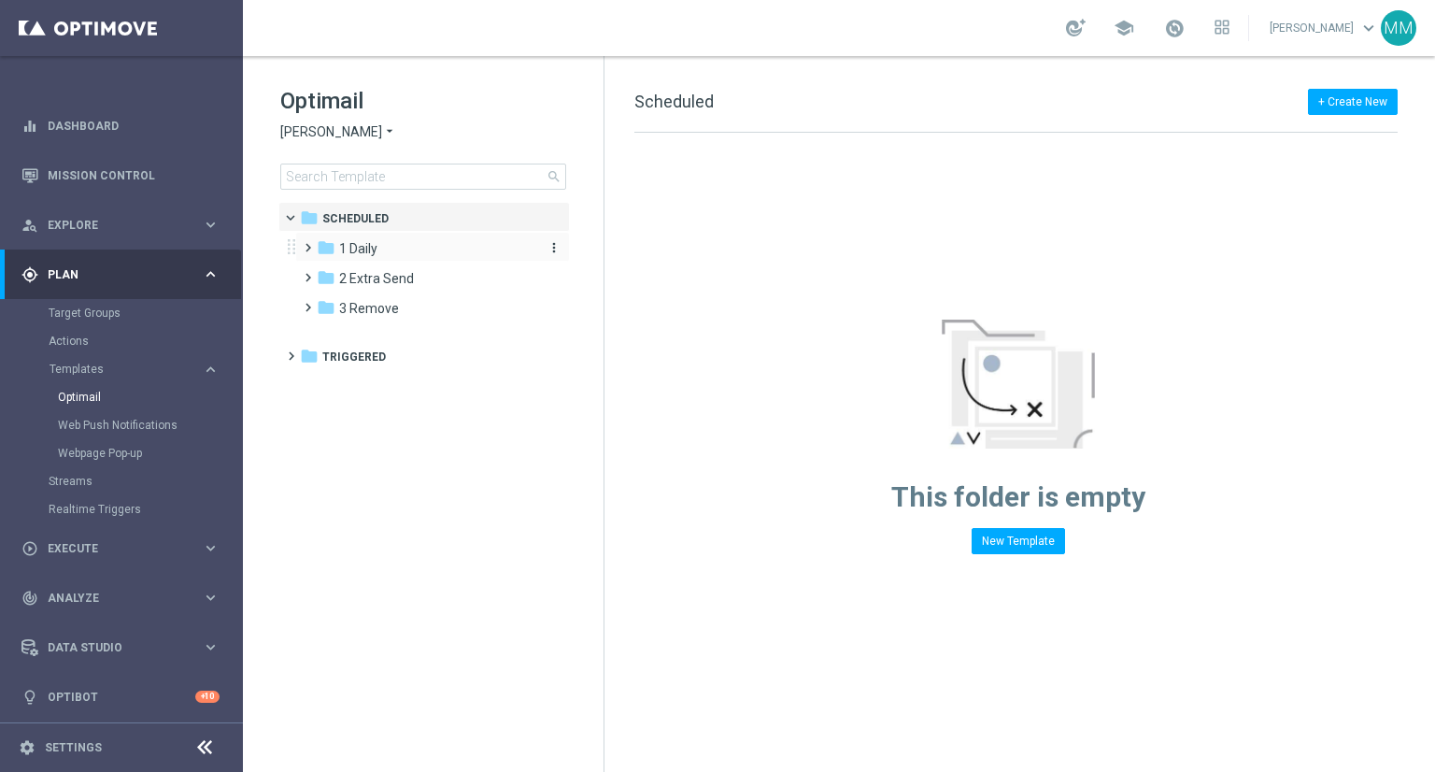
click at [369, 240] on span "1 Daily" at bounding box center [358, 248] width 38 height 17
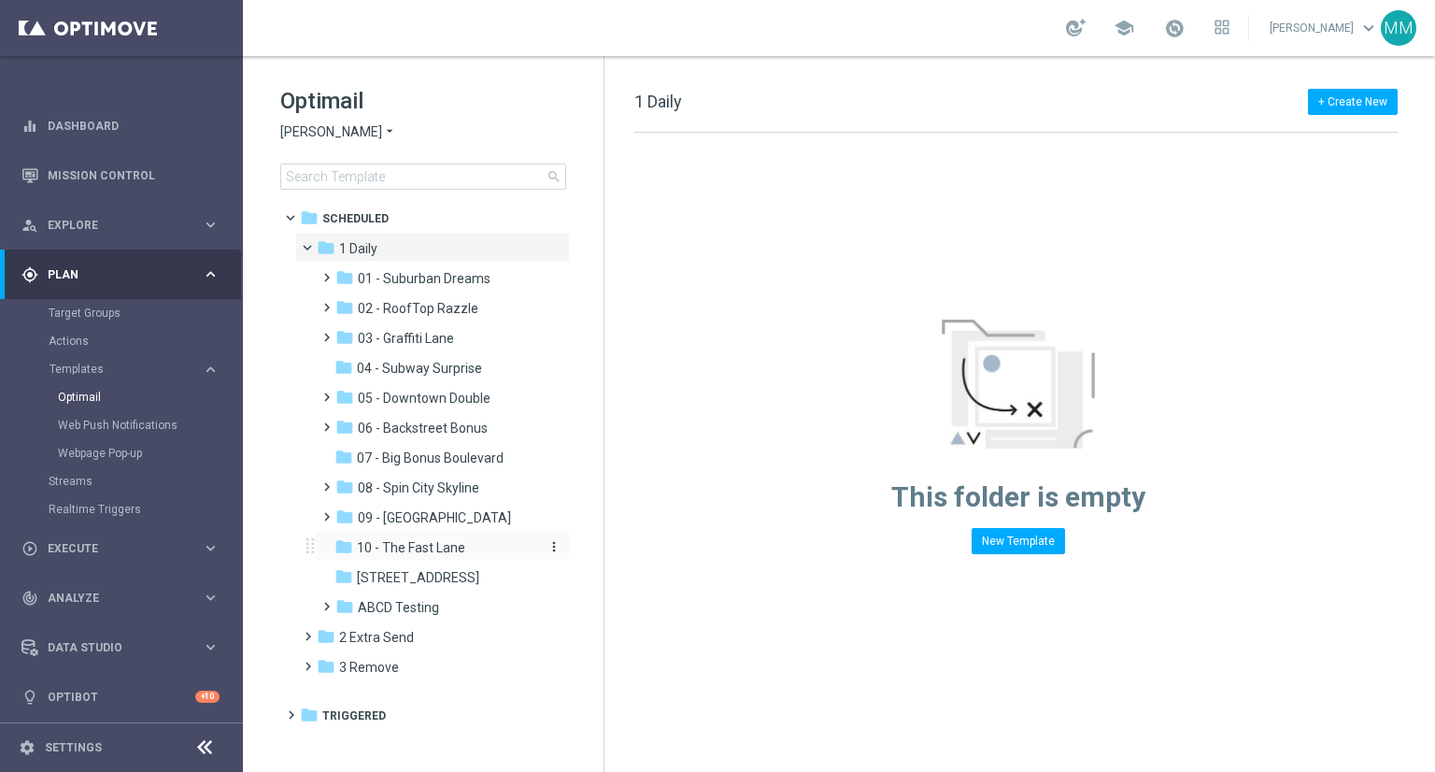
click at [419, 546] on span "10 - The Fast Lane" at bounding box center [411, 547] width 108 height 17
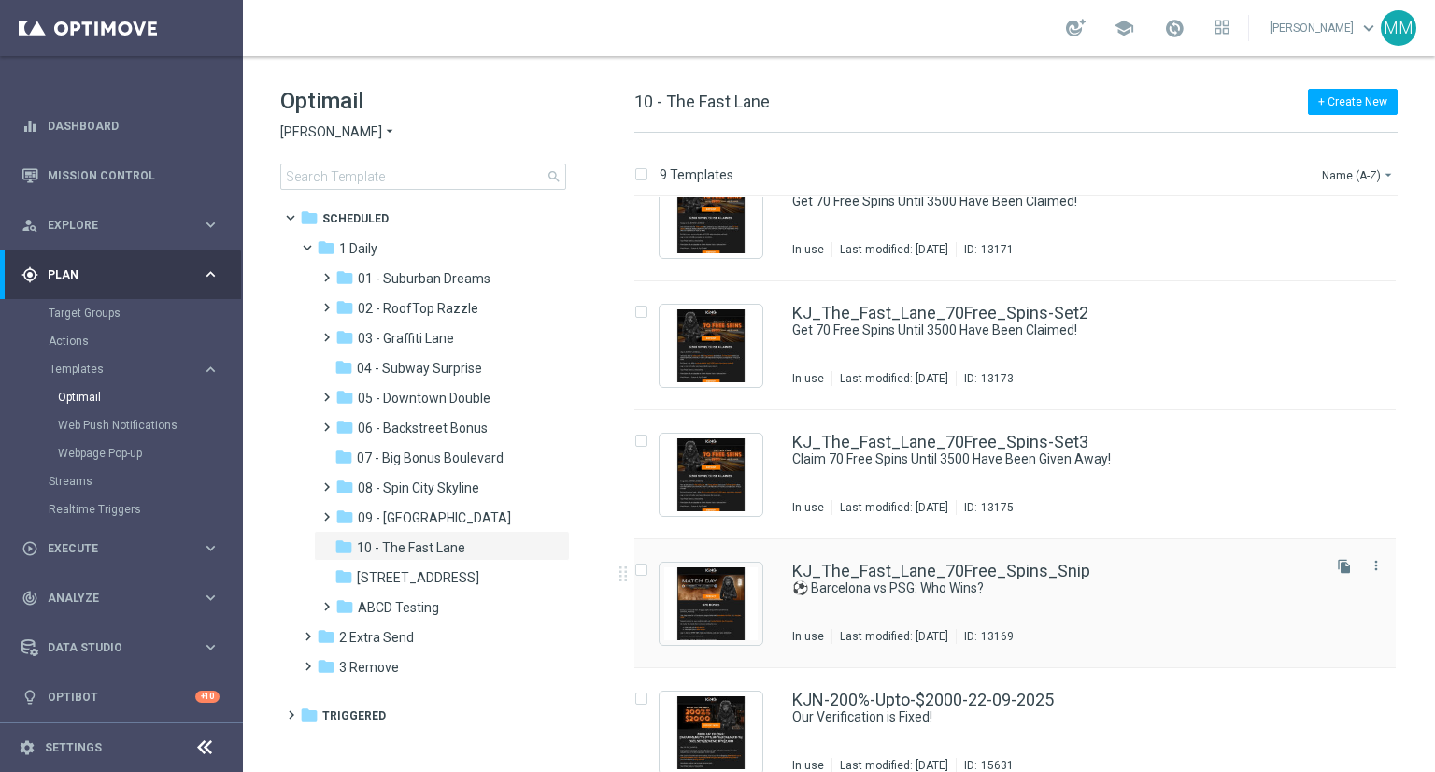
scroll to position [586, 0]
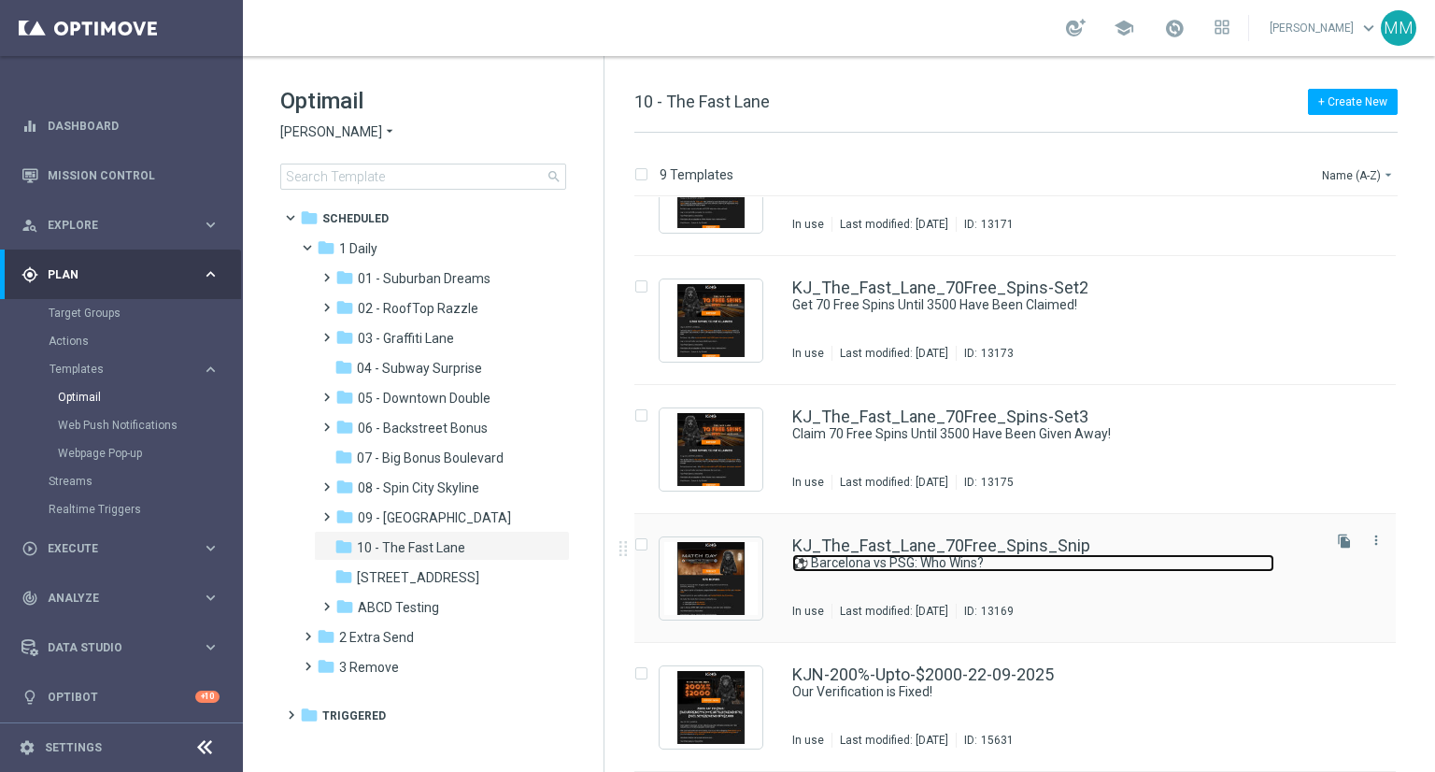
click at [1114, 562] on link "⚽ Barcelona vs PSG: Who Wins?" at bounding box center [1033, 563] width 482 height 18
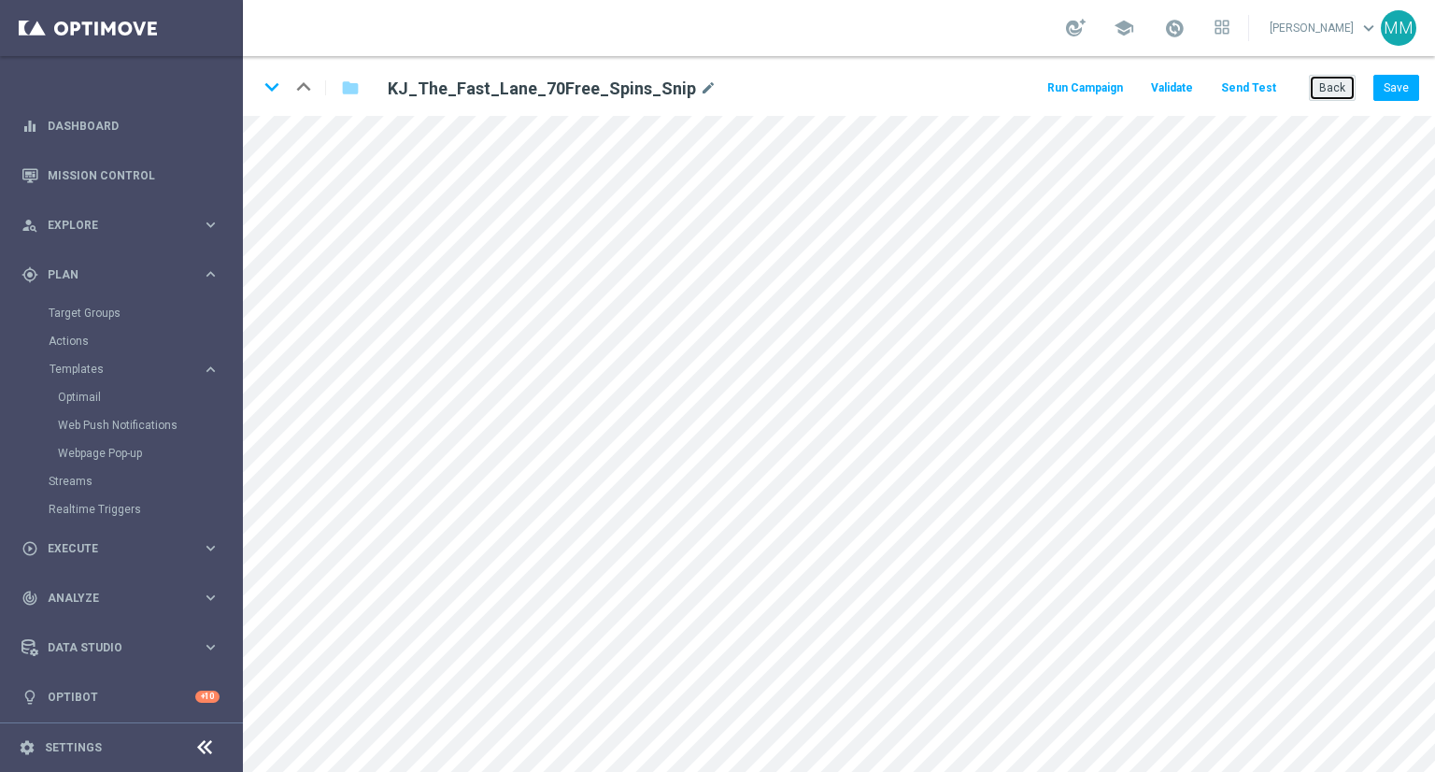
click at [1317, 91] on button "Back" at bounding box center [1332, 88] width 47 height 26
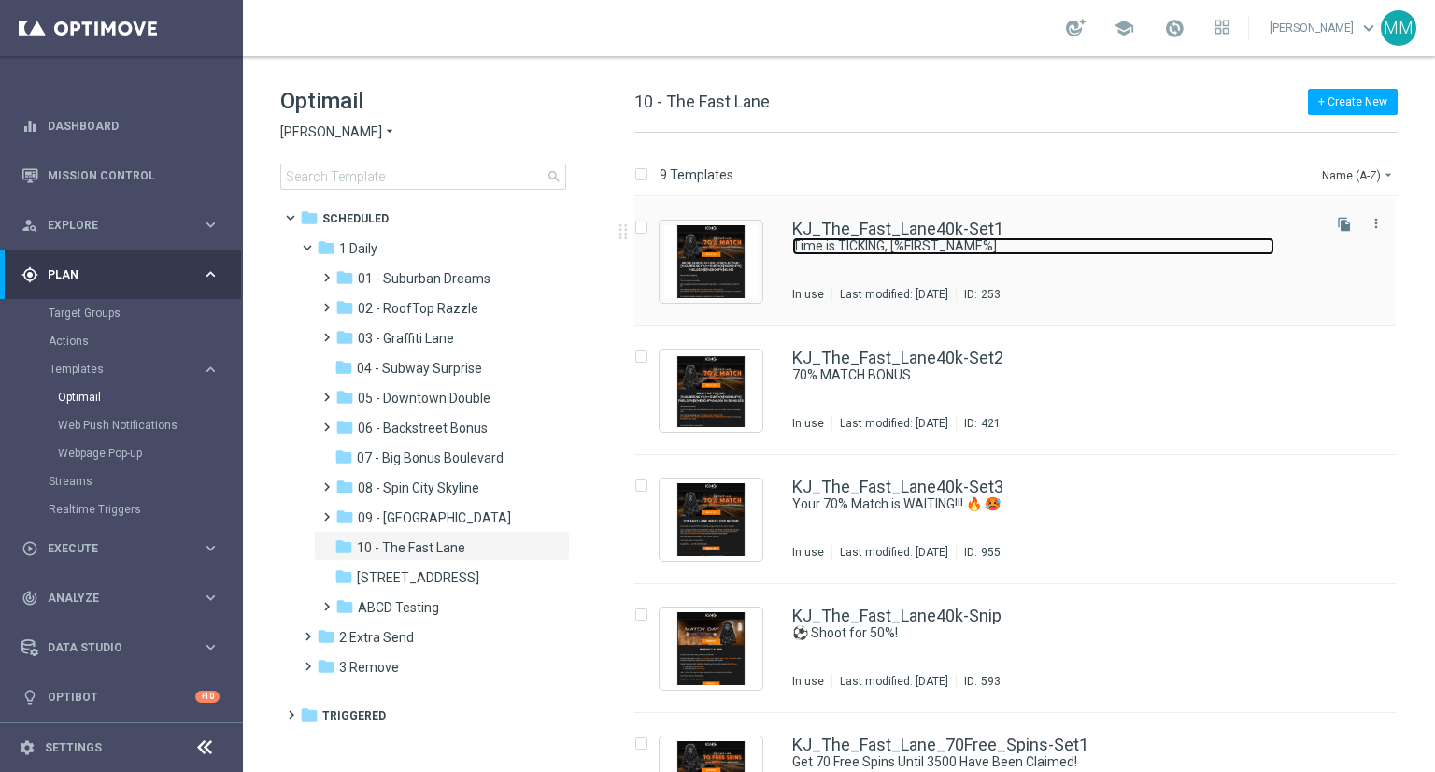
click at [1076, 248] on link "Time is TICKING, [%FIRST_NAME%]..." at bounding box center [1033, 246] width 482 height 18
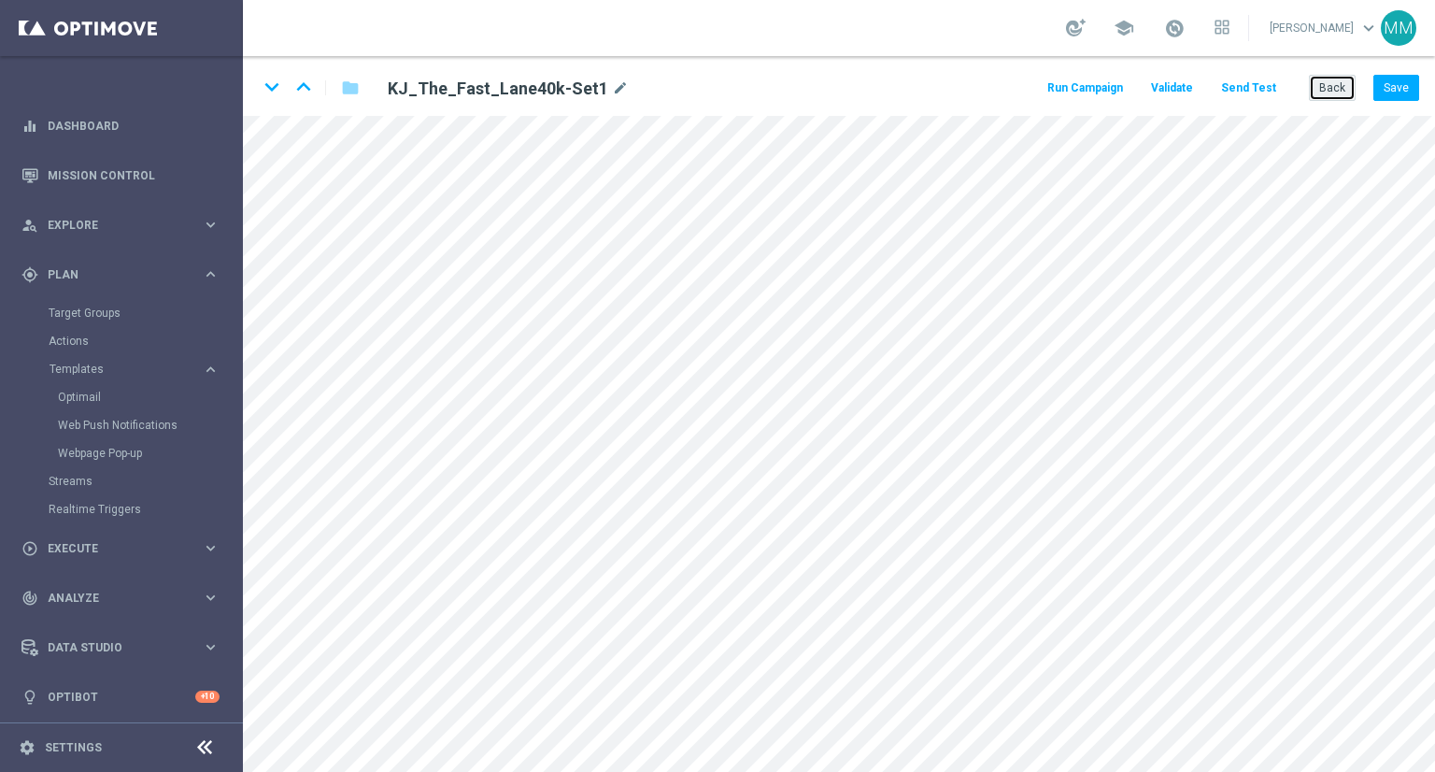
click at [1330, 87] on button "Back" at bounding box center [1332, 88] width 47 height 26
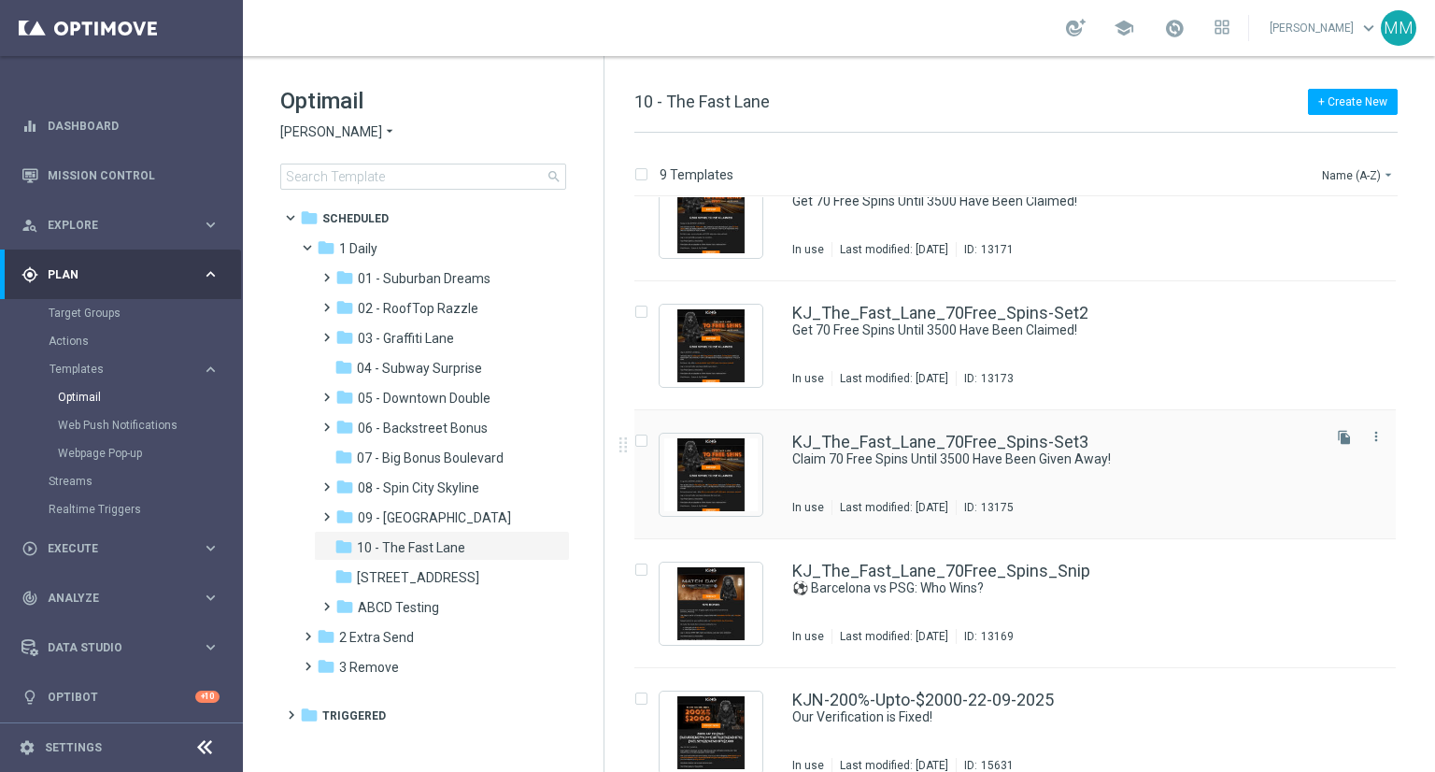
scroll to position [586, 0]
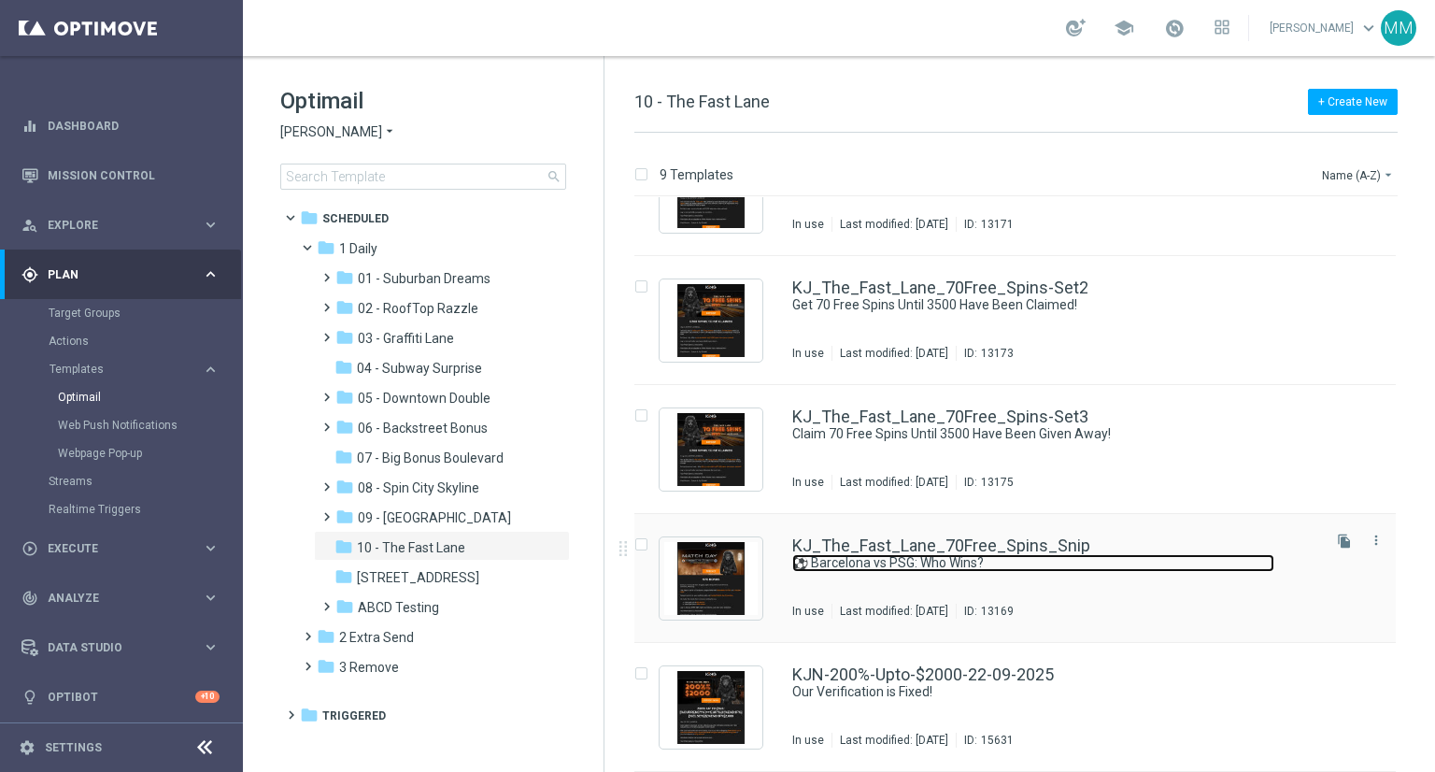
click at [1019, 562] on link "⚽ Barcelona vs PSG: Who Wins?" at bounding box center [1033, 563] width 482 height 18
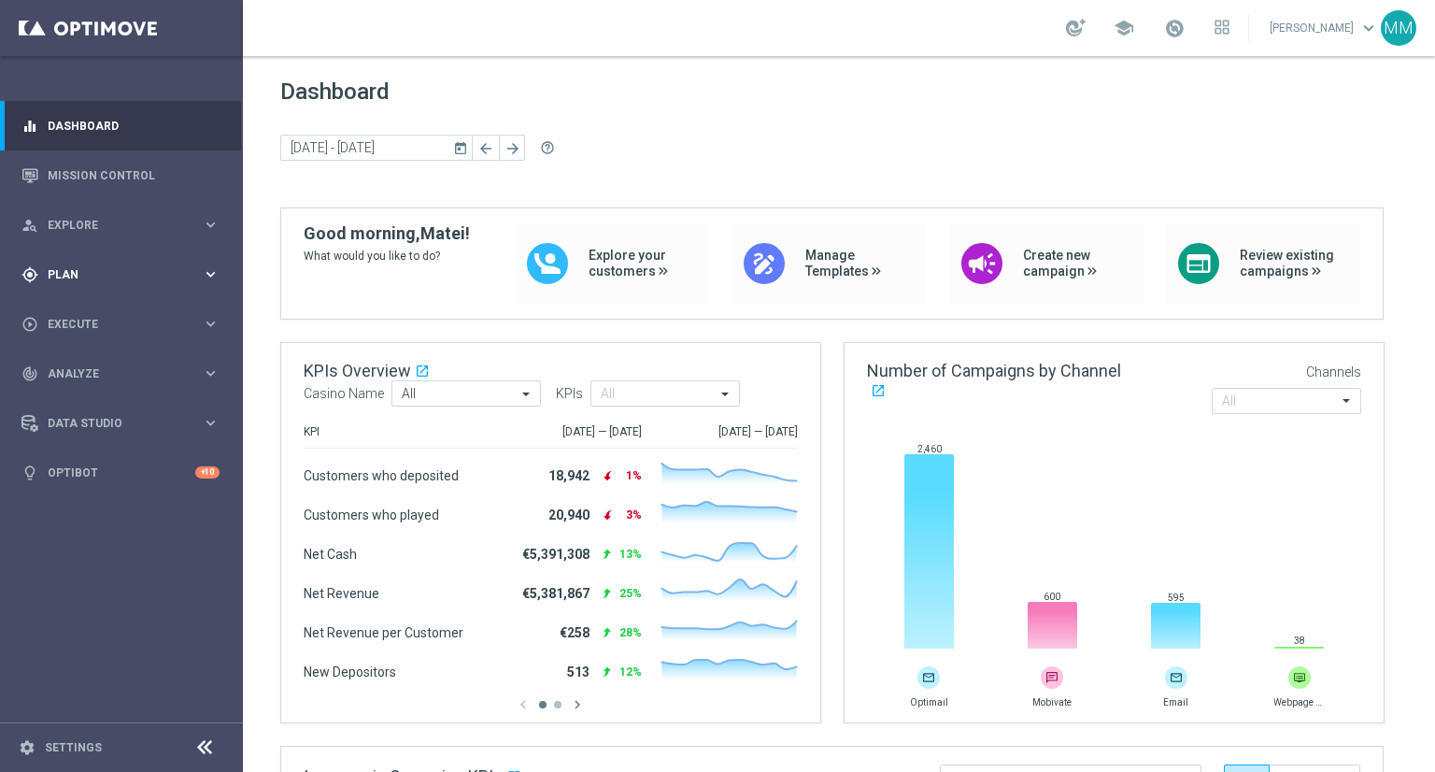
click at [196, 271] on span "Plan" at bounding box center [125, 274] width 154 height 11
click at [103, 372] on span "Templates" at bounding box center [117, 368] width 134 height 11
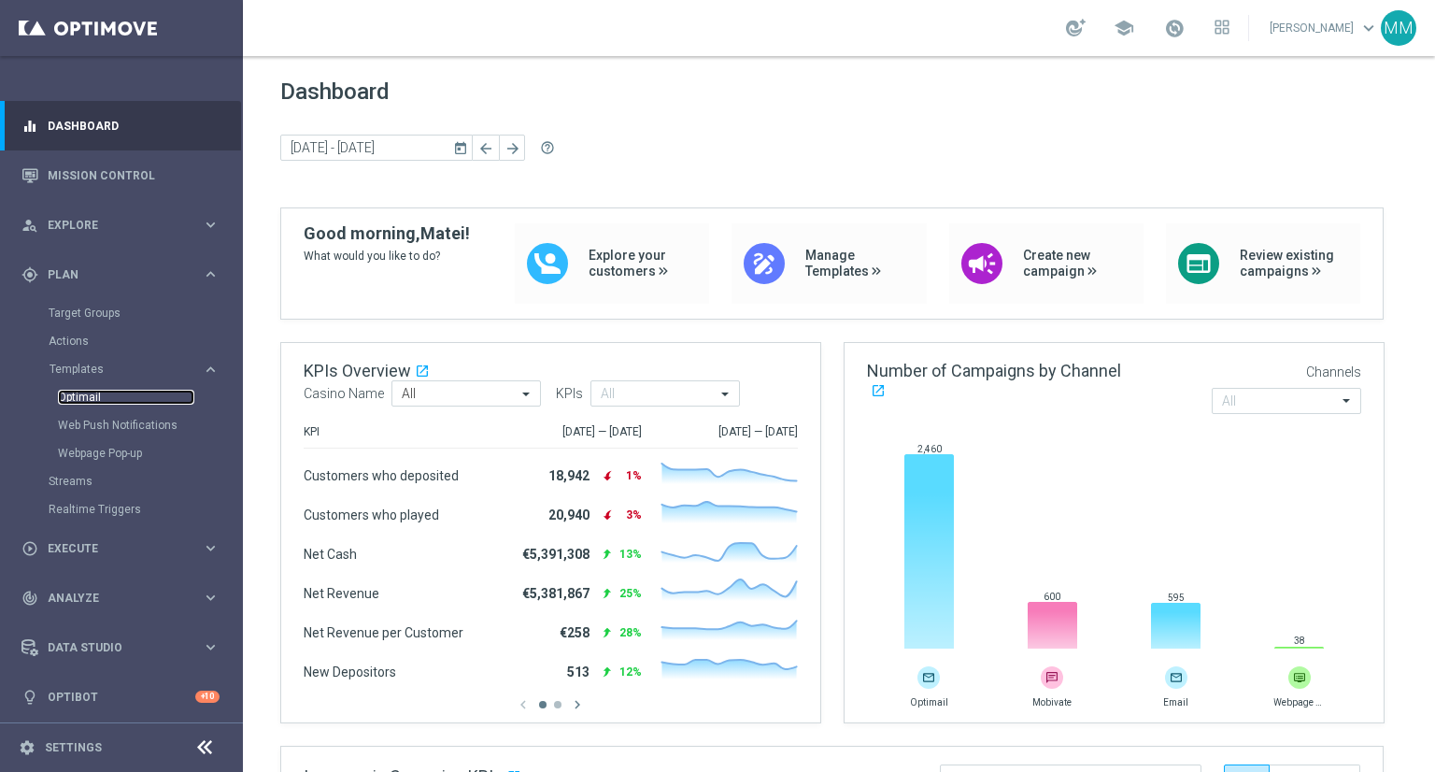
click at [90, 397] on link "Optimail" at bounding box center [126, 397] width 136 height 15
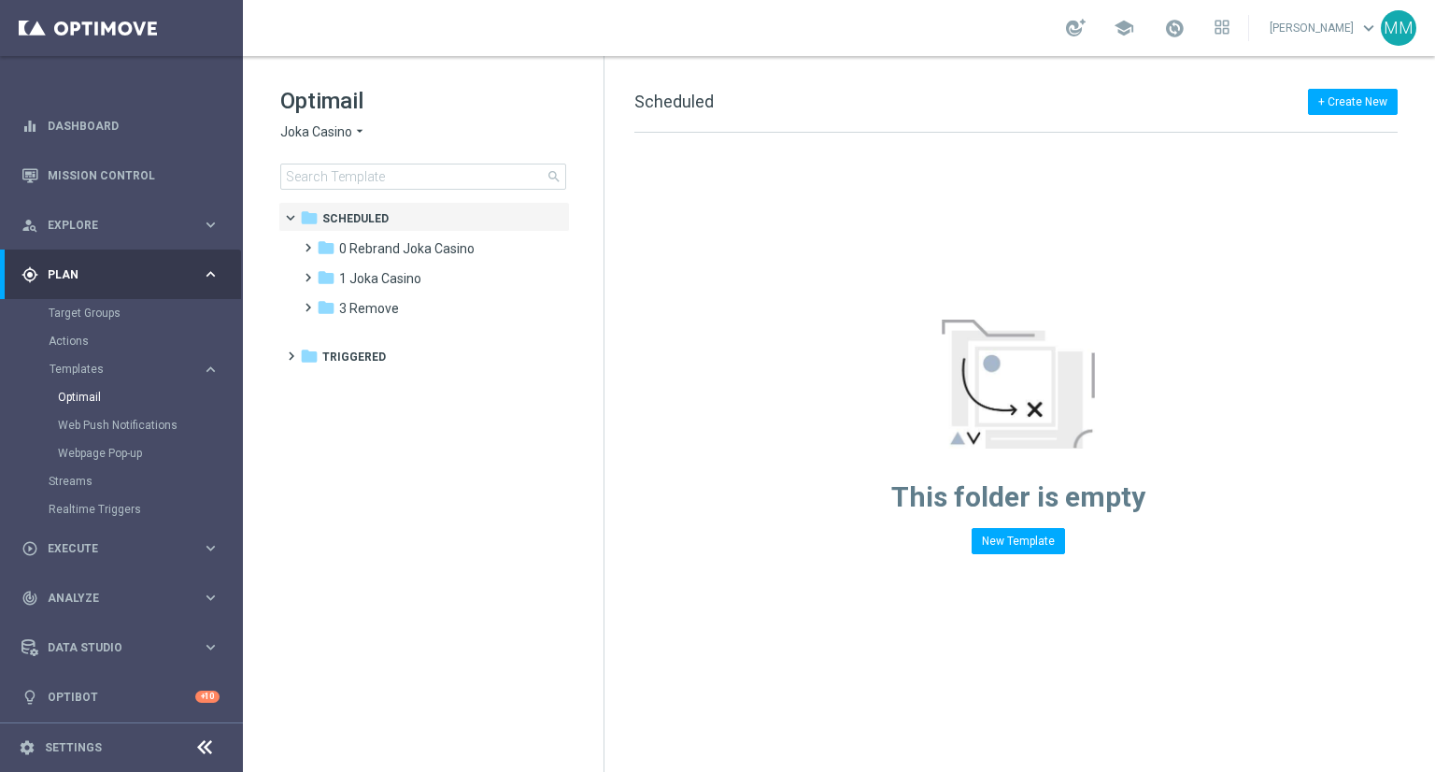
click at [355, 147] on div "Optimail Joka Casino arrow_drop_down × Joka Casino search" at bounding box center [441, 138] width 323 height 104
click at [349, 132] on span "Joka Casino" at bounding box center [316, 132] width 72 height 18
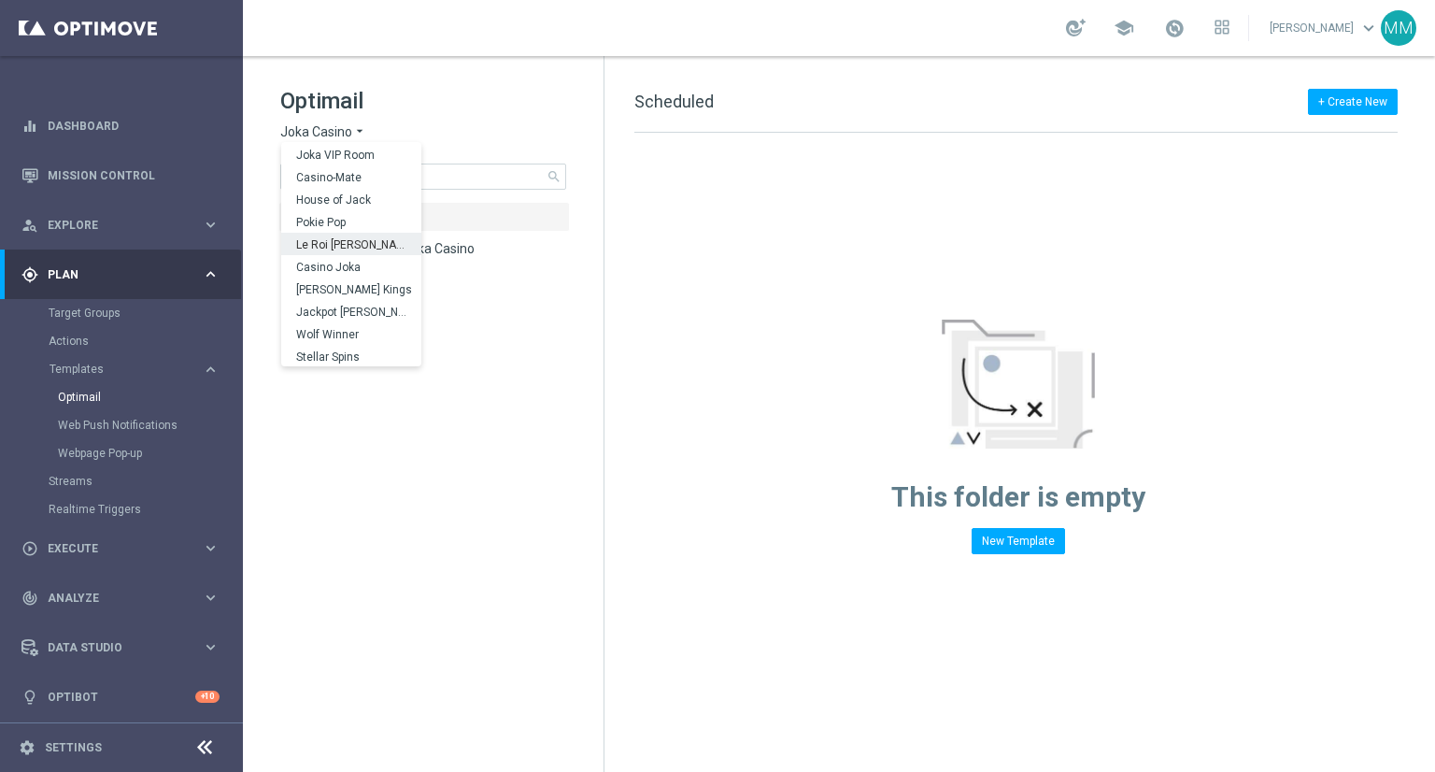
scroll to position [67, 0]
click at [350, 299] on div "Wolf Winner" at bounding box center [351, 310] width 140 height 22
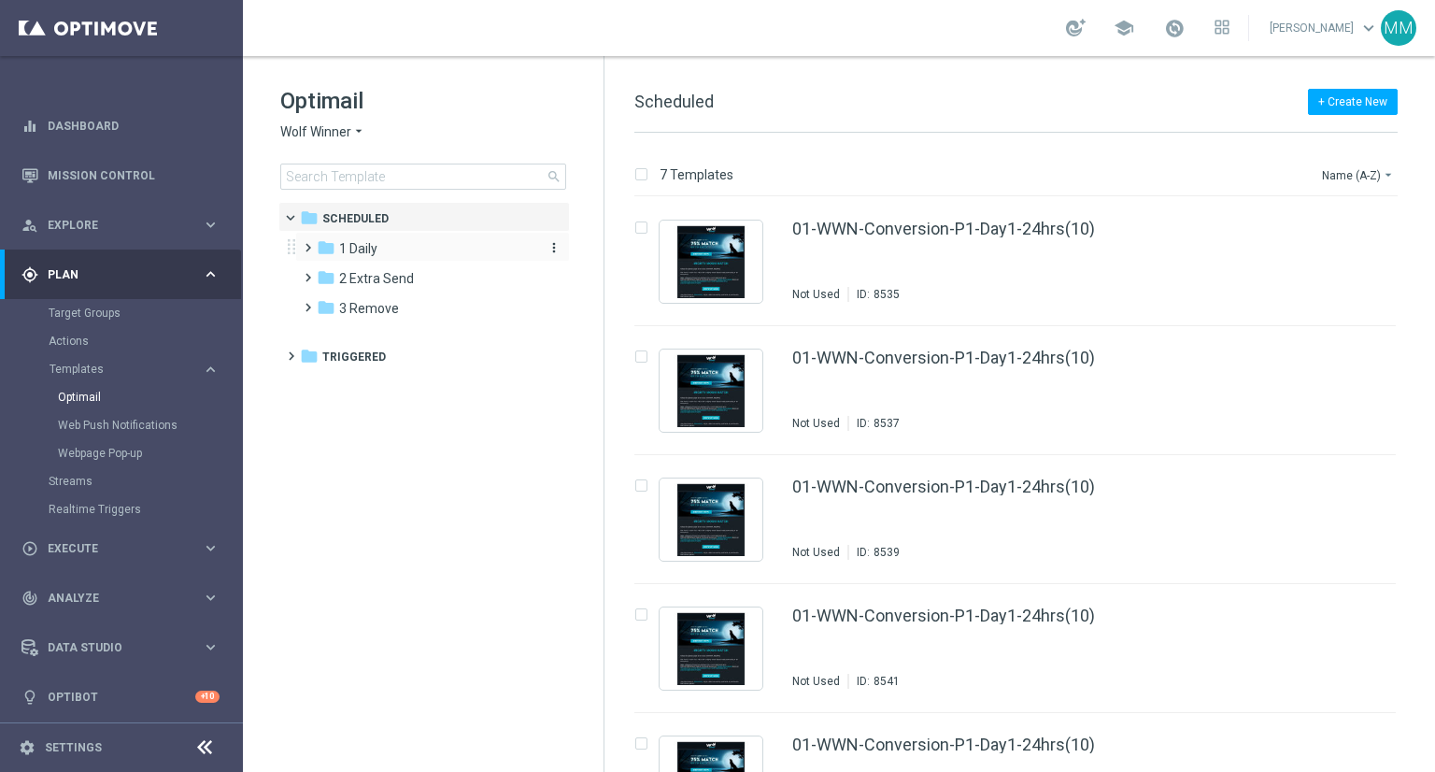
click at [447, 252] on div "folder 1 Daily" at bounding box center [424, 248] width 215 height 21
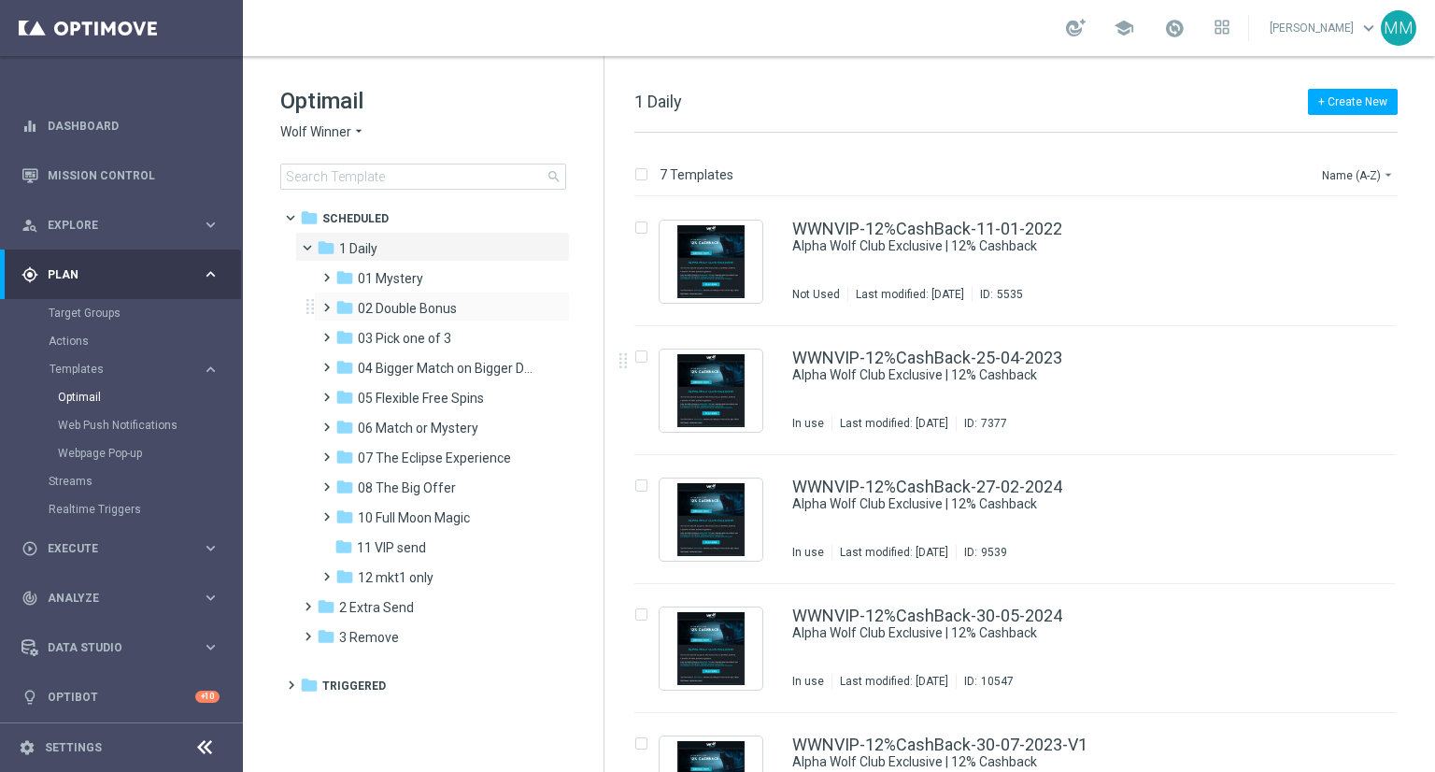
click at [419, 292] on div "folder 02 Double Bonus more_vert" at bounding box center [442, 306] width 256 height 30
click at [426, 300] on span "02 Double Bonus" at bounding box center [407, 308] width 99 height 17
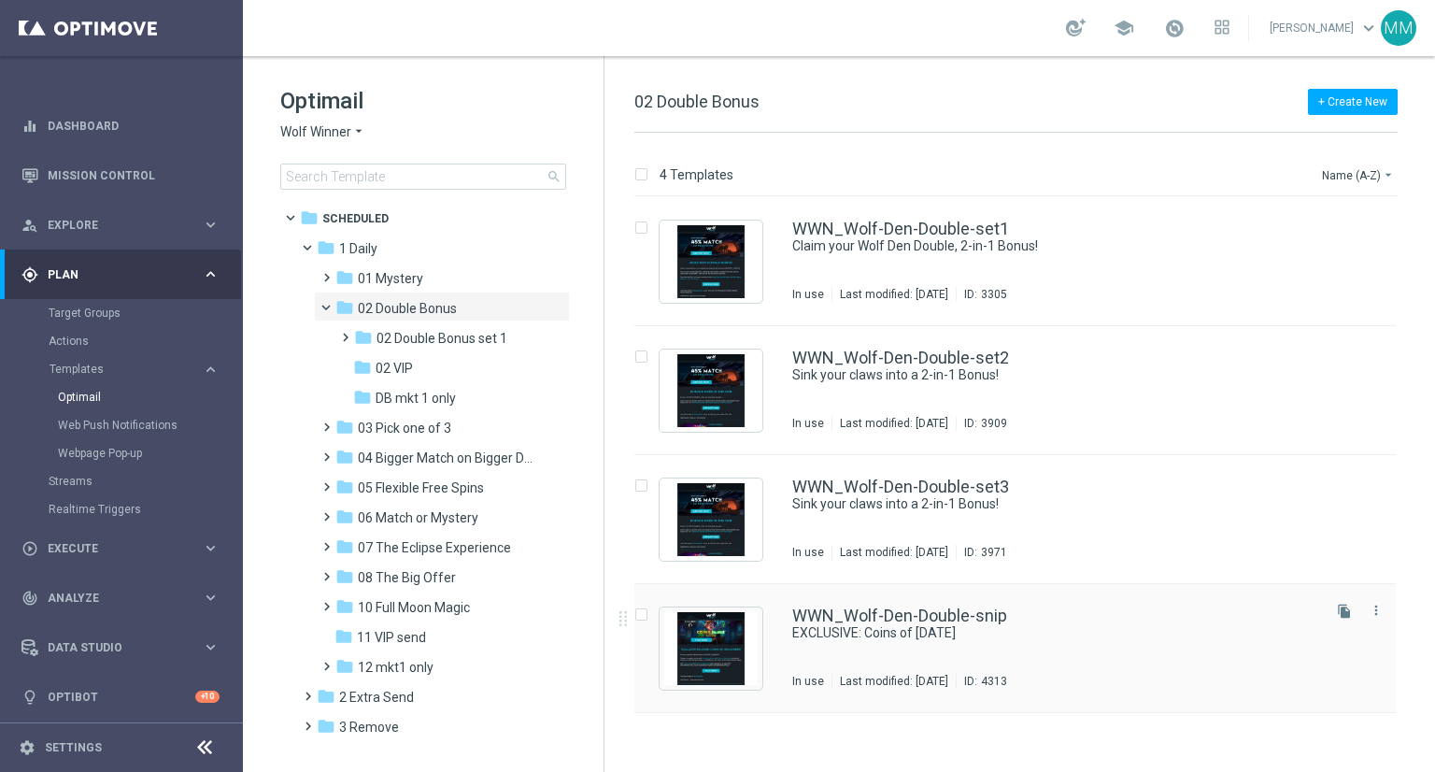
click at [989, 646] on div "WWN_Wolf-Den-Double-snip EXCLUSIVE: Coins of [DATE] In use Last modified: [DATE…" at bounding box center [1054, 647] width 525 height 81
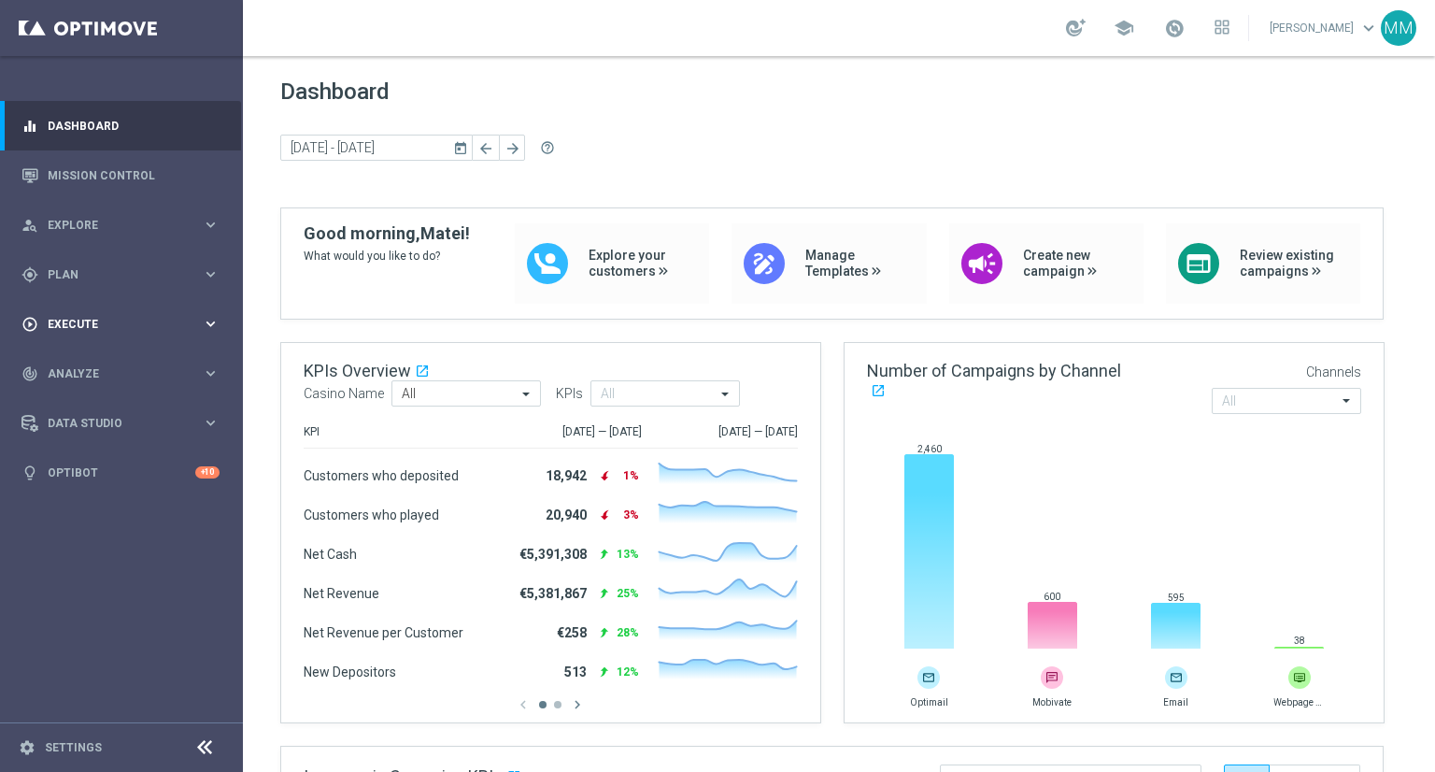
click at [198, 314] on div "play_circle_outline Execute keyboard_arrow_right" at bounding box center [120, 324] width 241 height 50
click at [149, 319] on span "Execute" at bounding box center [125, 324] width 154 height 11
click at [198, 272] on span "Plan" at bounding box center [125, 274] width 154 height 11
drag, startPoint x: 114, startPoint y: 362, endPoint x: 105, endPoint y: 363, distance: 9.4
click at [112, 362] on button "Templates keyboard_arrow_right" at bounding box center [135, 369] width 172 height 15
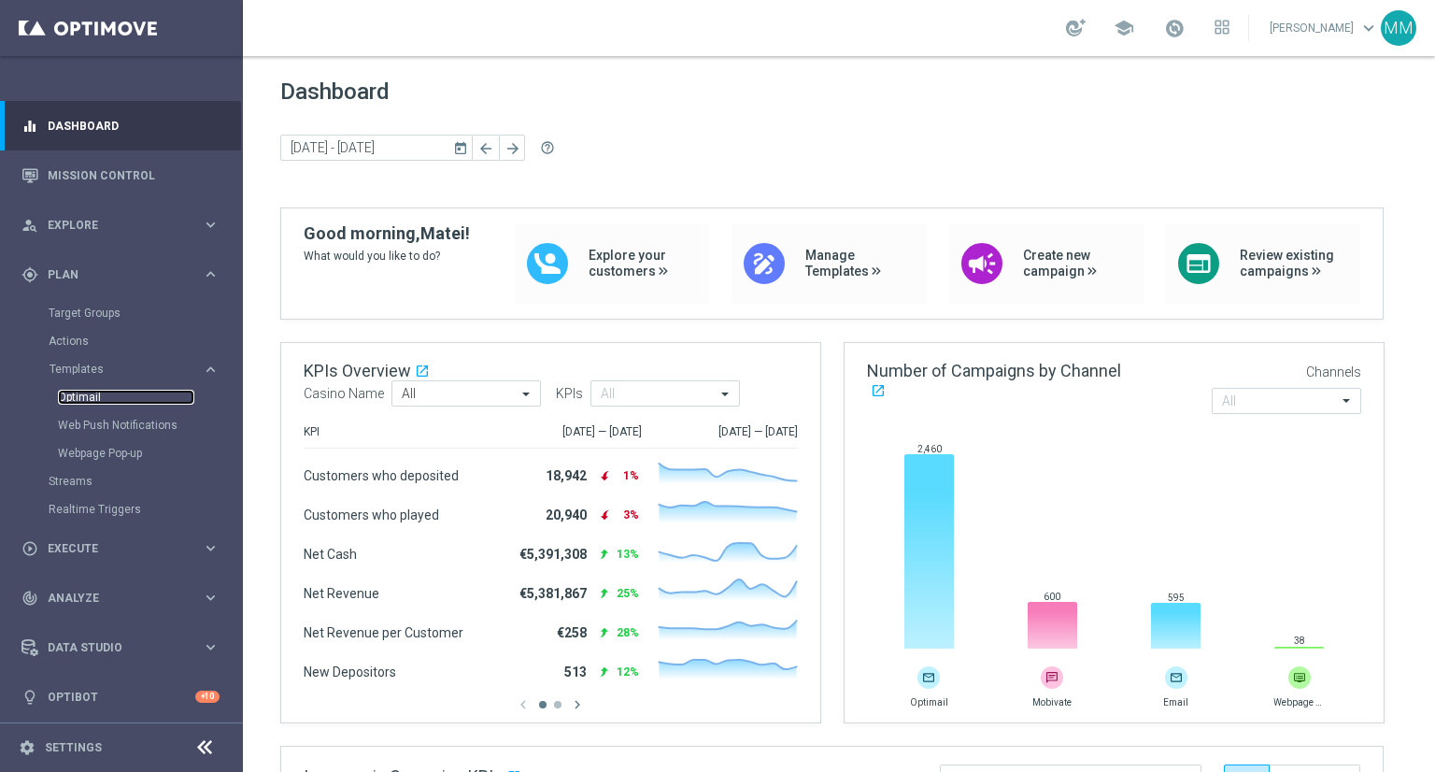
click at [115, 396] on link "Optimail" at bounding box center [126, 397] width 136 height 15
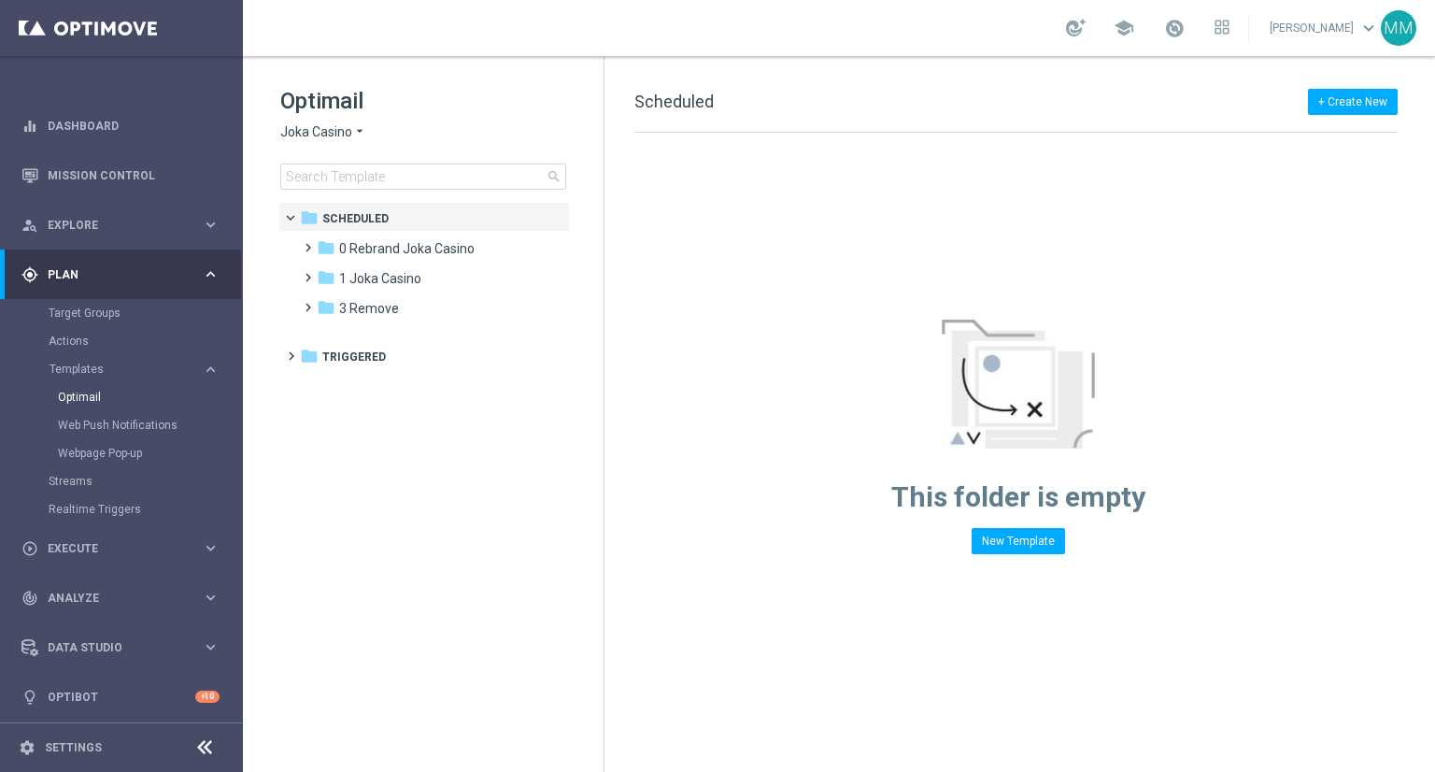
click at [337, 131] on span "Joka Casino" at bounding box center [316, 132] width 72 height 18
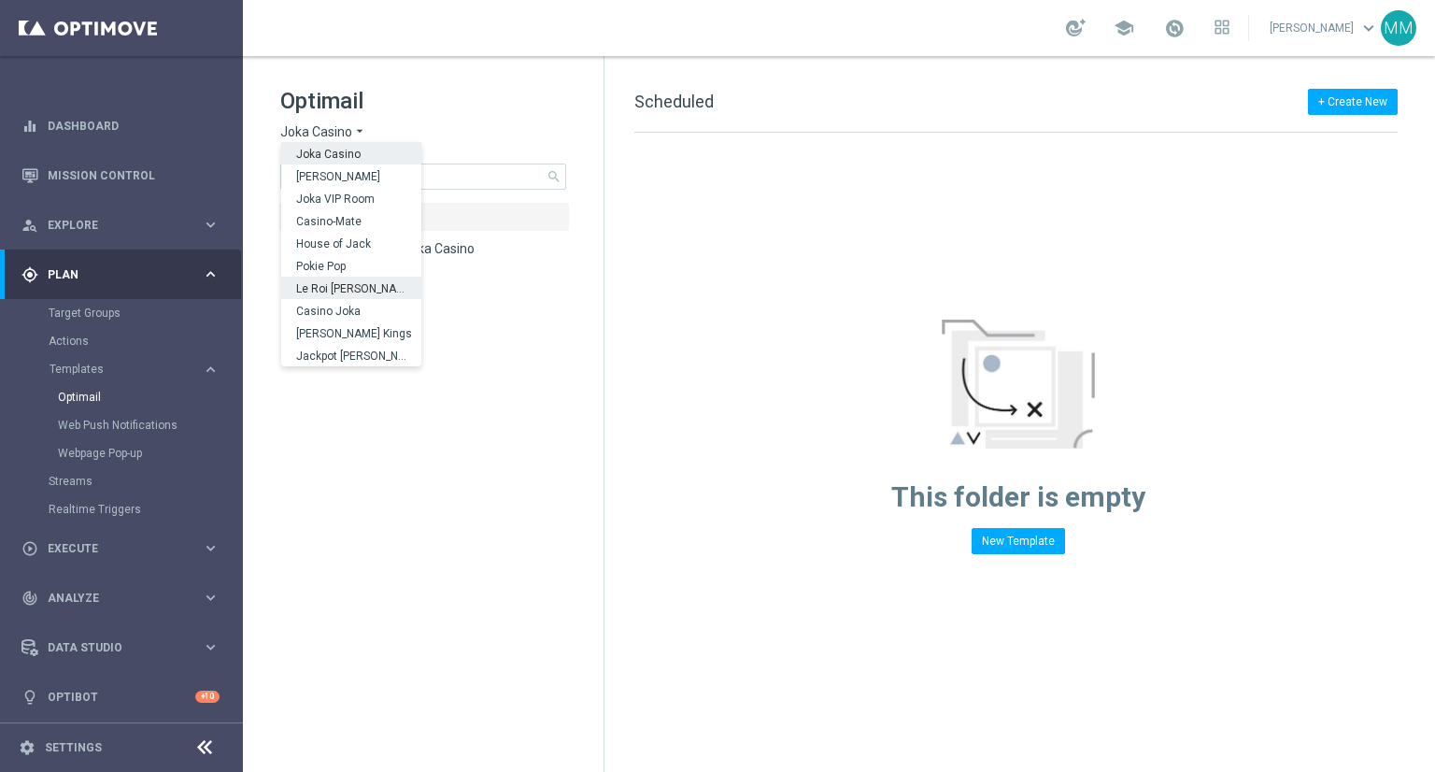
scroll to position [67, 0]
click at [357, 286] on div "Jackpot [PERSON_NAME]" at bounding box center [351, 288] width 140 height 22
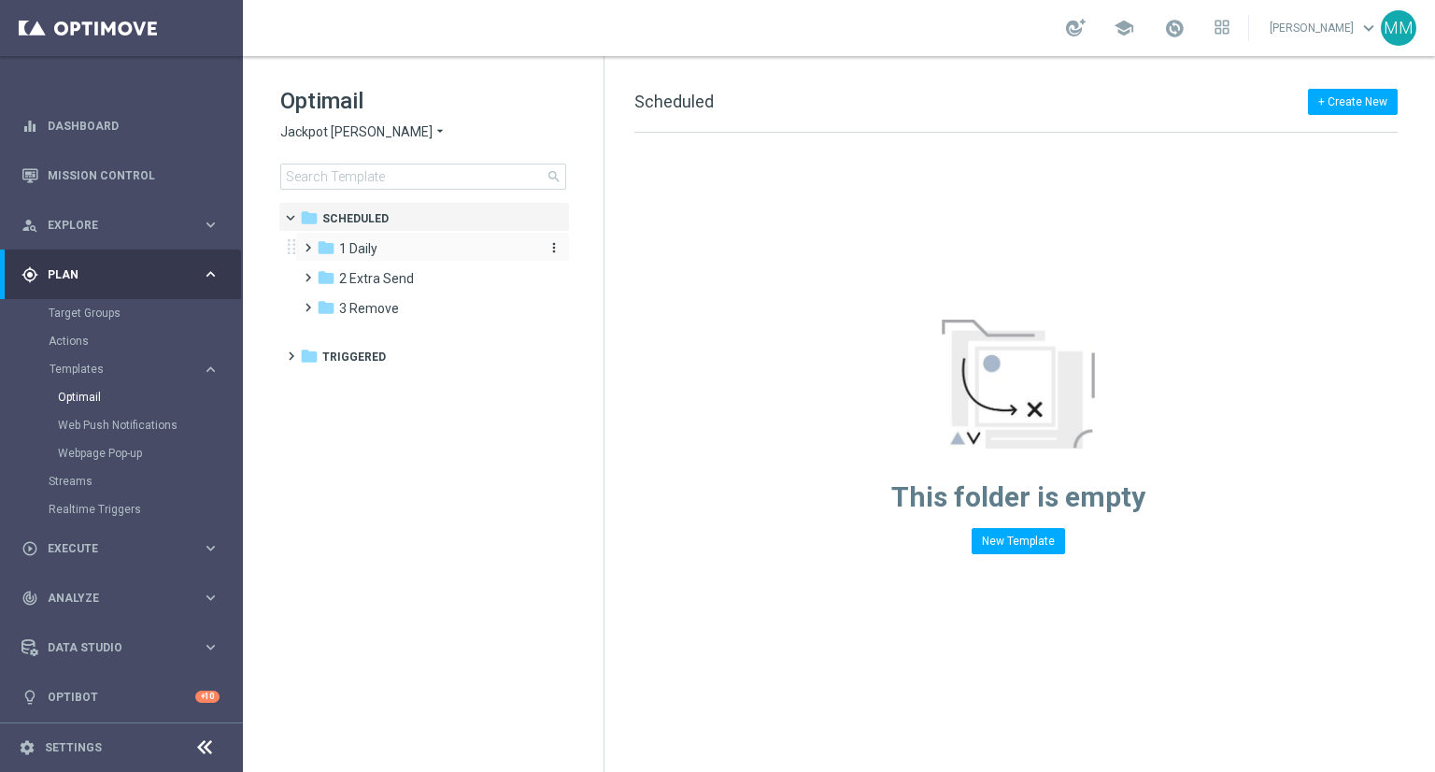
click at [358, 251] on span "1 Daily" at bounding box center [358, 248] width 38 height 17
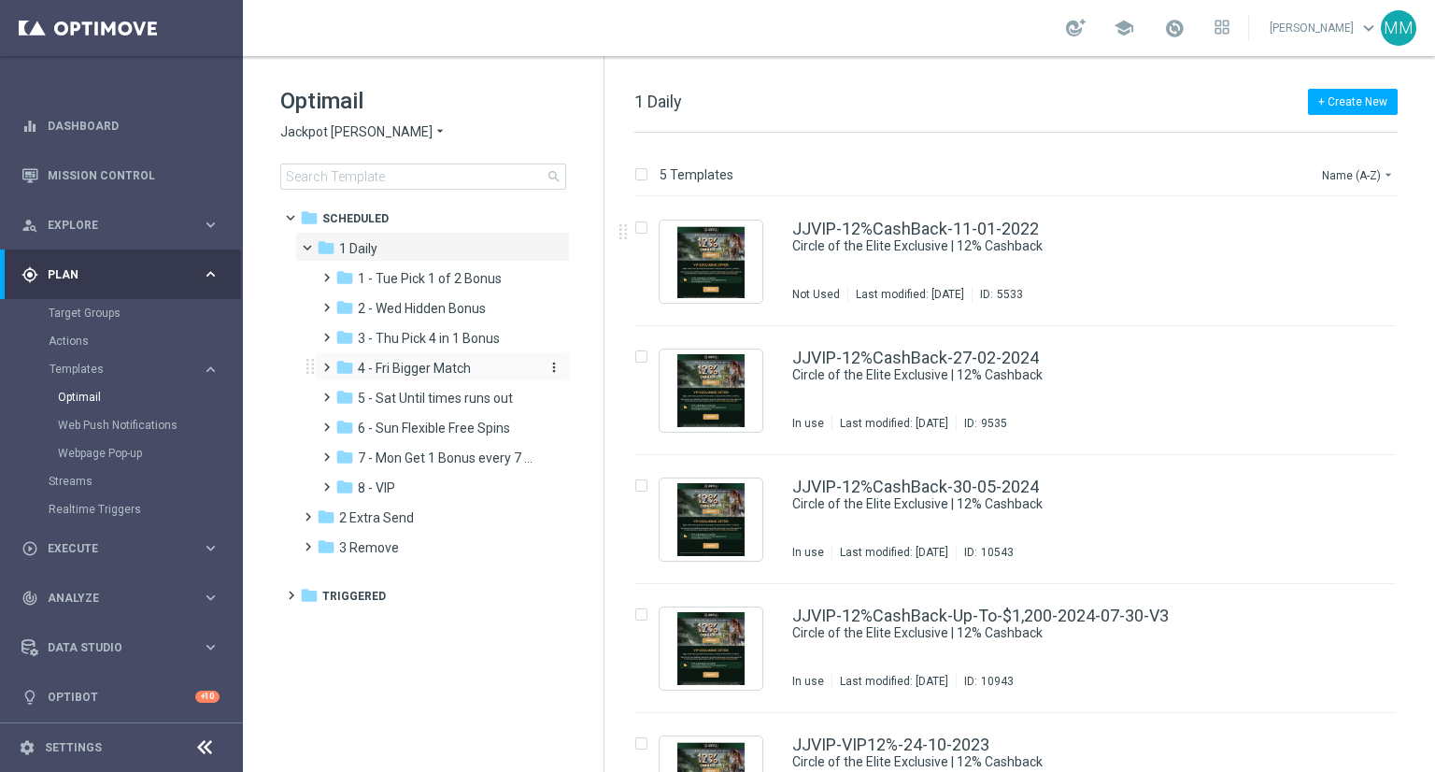
click at [476, 375] on div "folder 4 - Fri Bigger Match" at bounding box center [434, 368] width 199 height 21
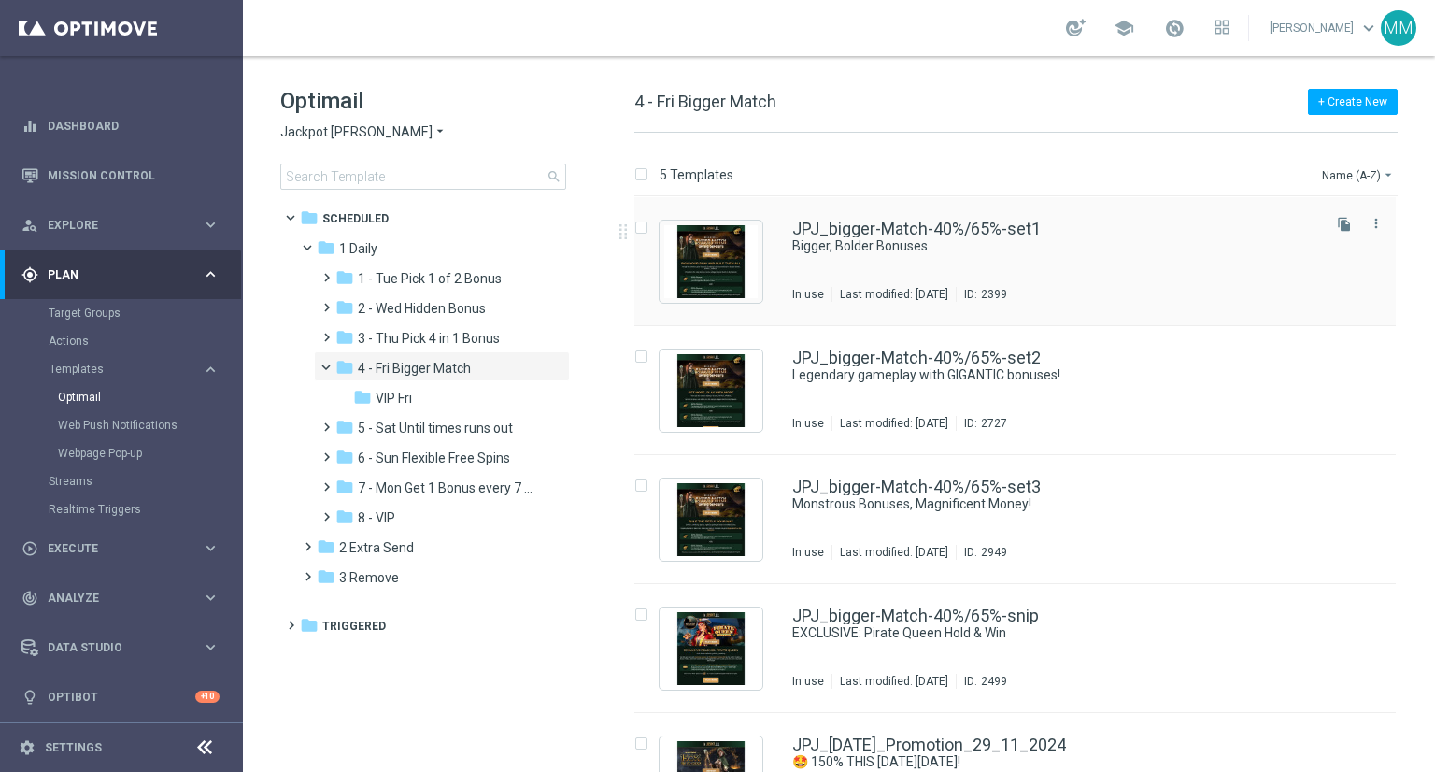
scroll to position [70, 0]
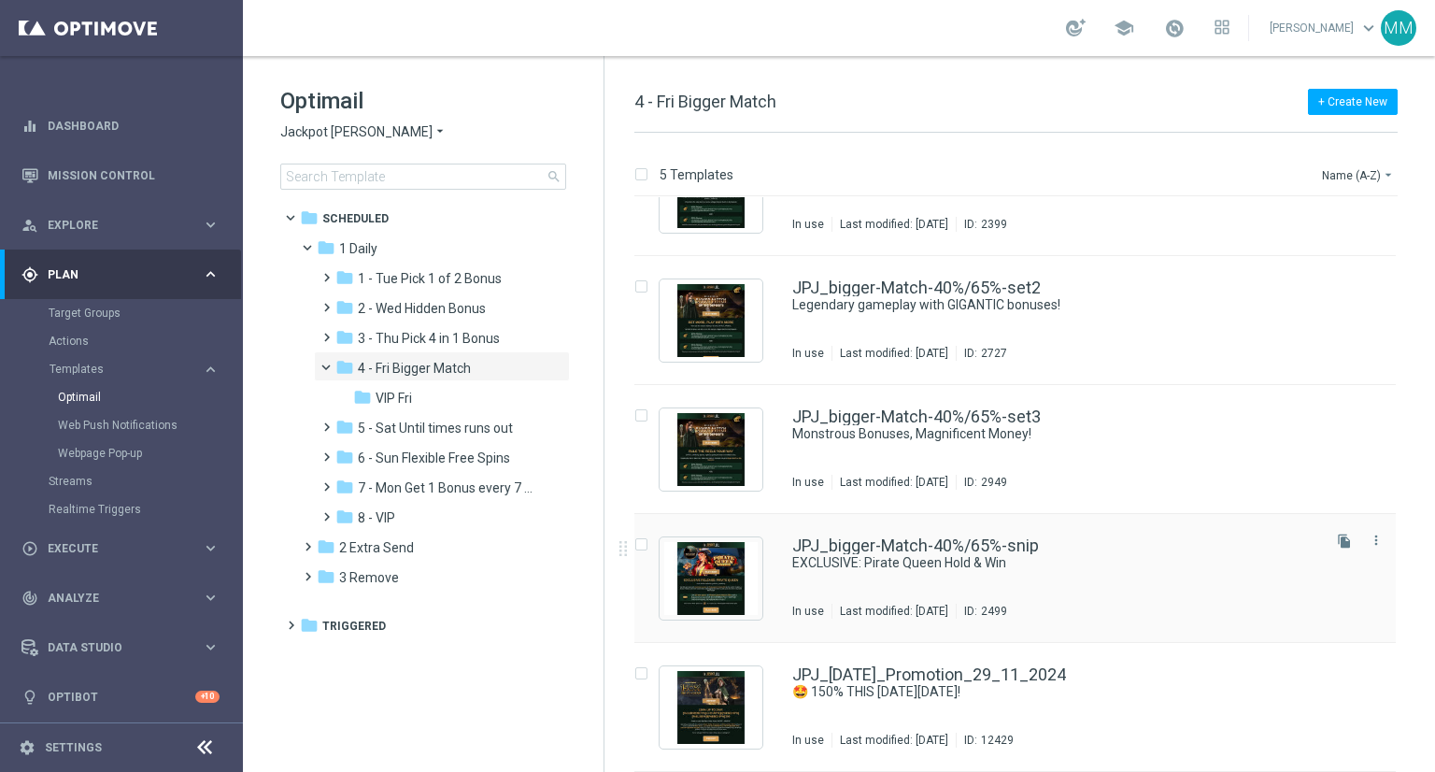
click at [960, 583] on div "JPJ_bigger-Match-40%/65%-snip EXCLUSIVE: Pirate Queen Hold & Win In use Last mo…" at bounding box center [1054, 577] width 525 height 81
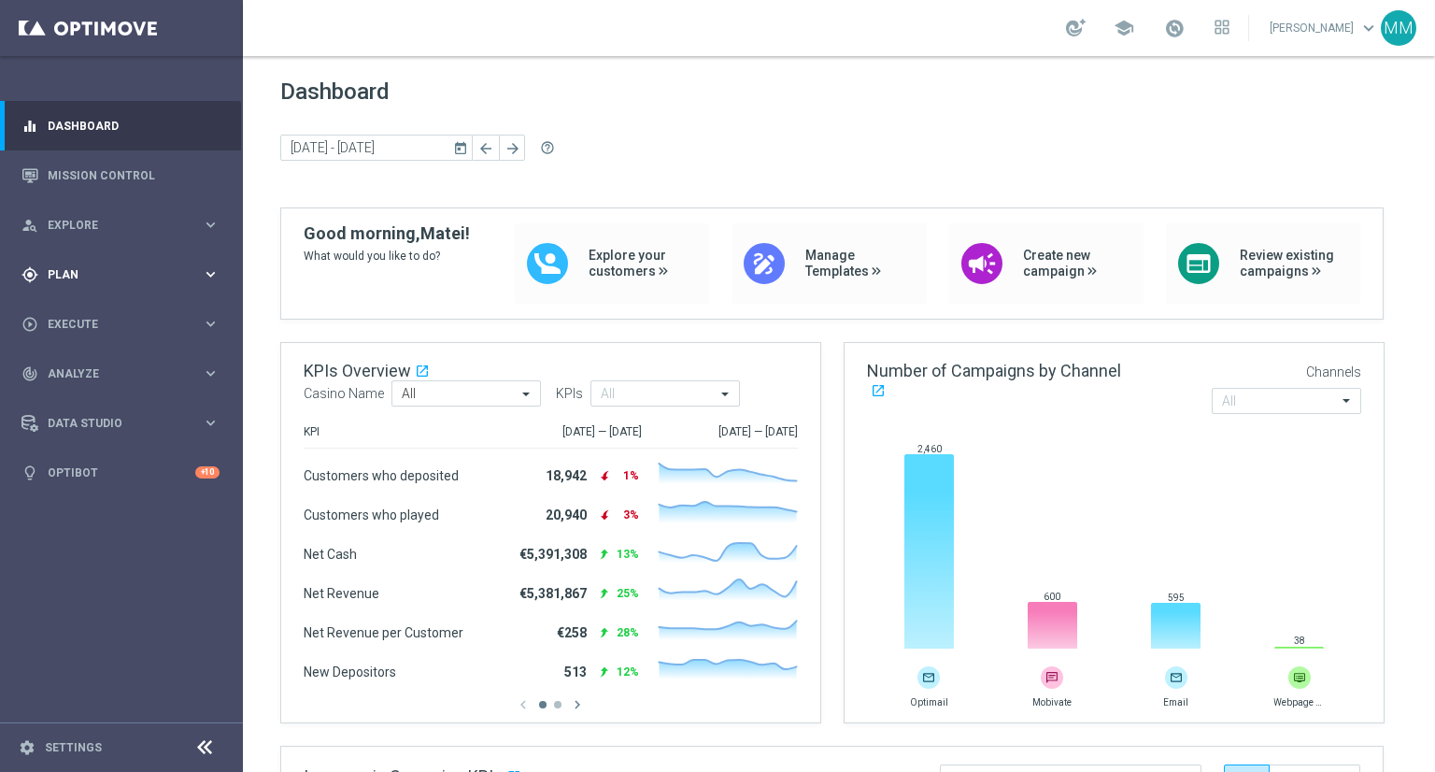
click at [210, 277] on icon "keyboard_arrow_right" at bounding box center [211, 274] width 18 height 18
click at [206, 367] on icon "keyboard_arrow_right" at bounding box center [211, 370] width 18 height 18
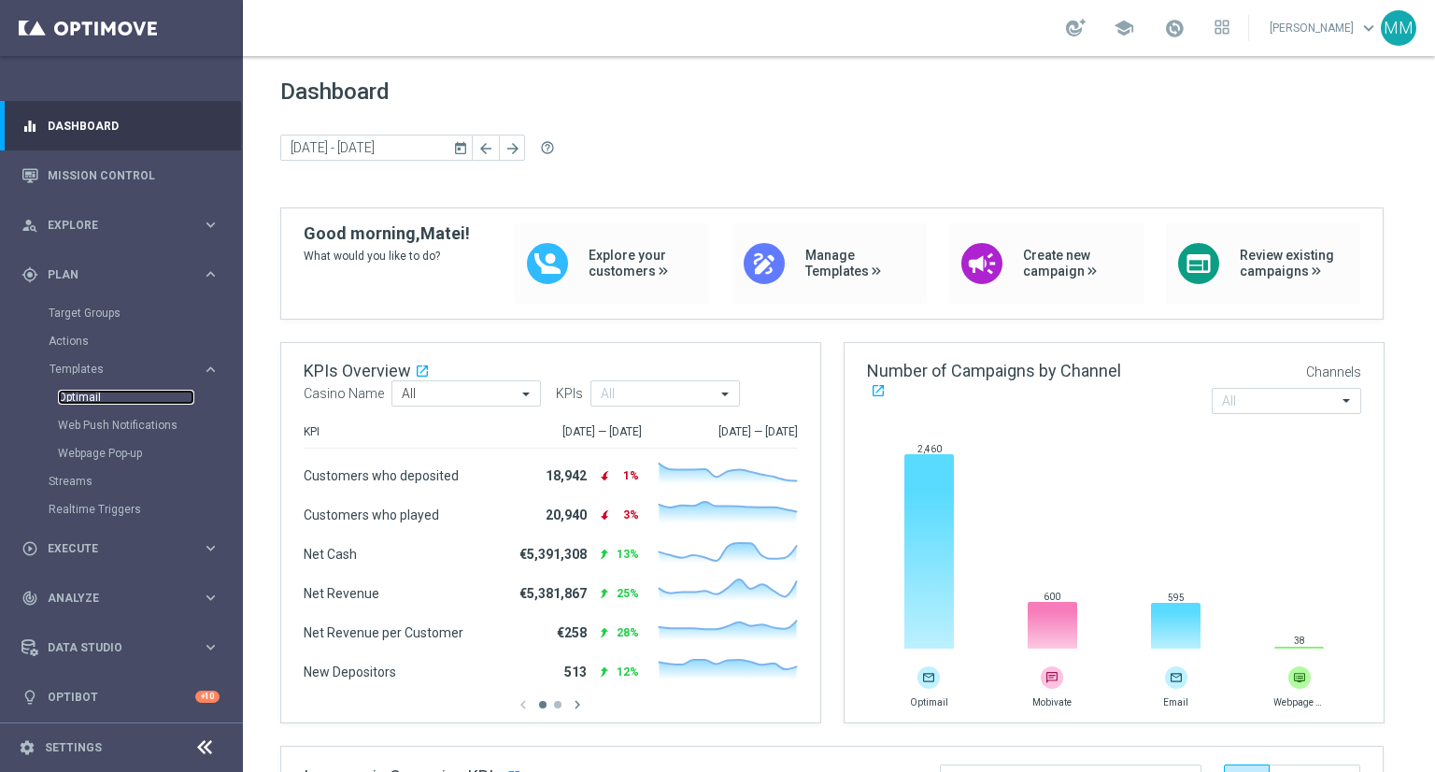
click at [80, 403] on link "Optimail" at bounding box center [126, 397] width 136 height 15
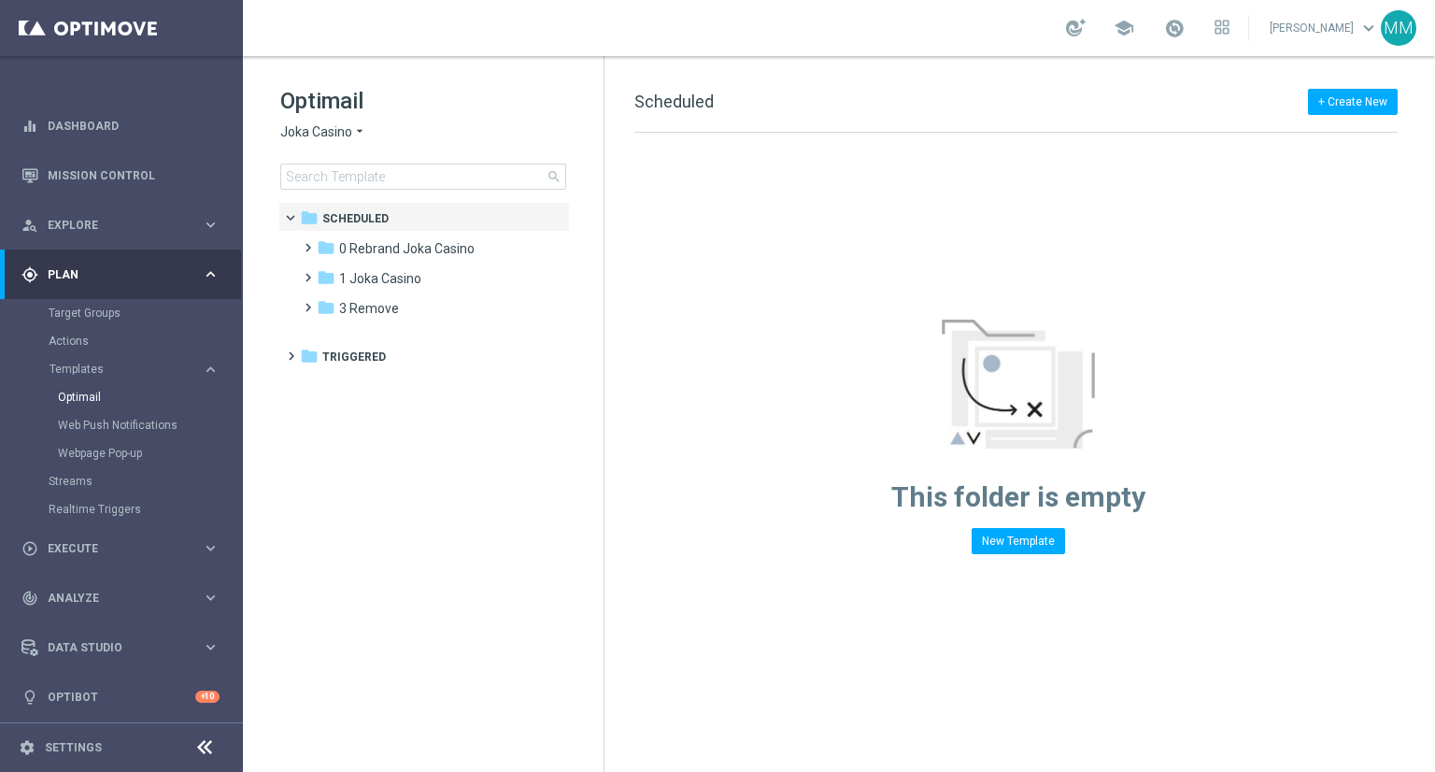
click at [333, 128] on span "Joka Casino" at bounding box center [316, 132] width 72 height 18
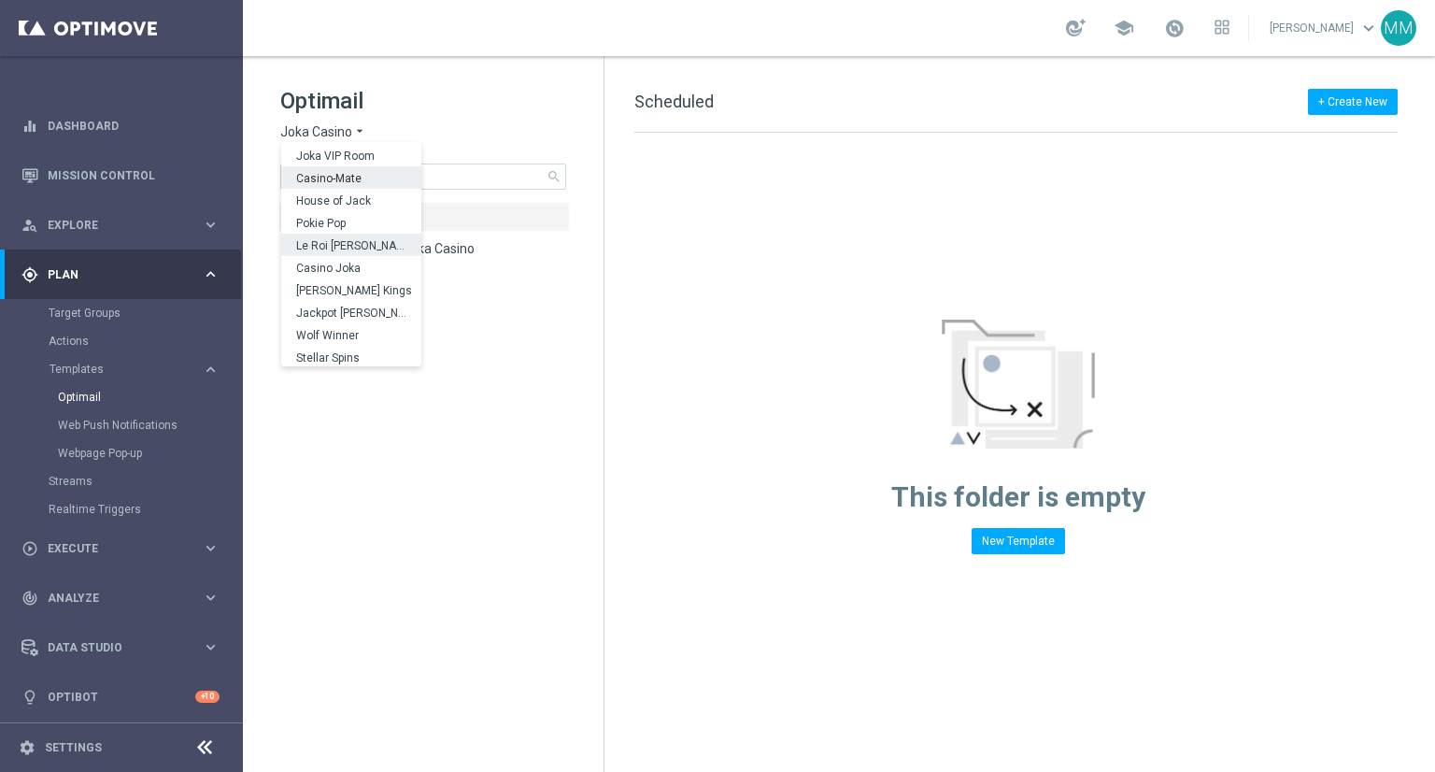
scroll to position [67, 0]
click at [0, 0] on span "Stellar Spins" at bounding box center [0, 0] width 0 height 0
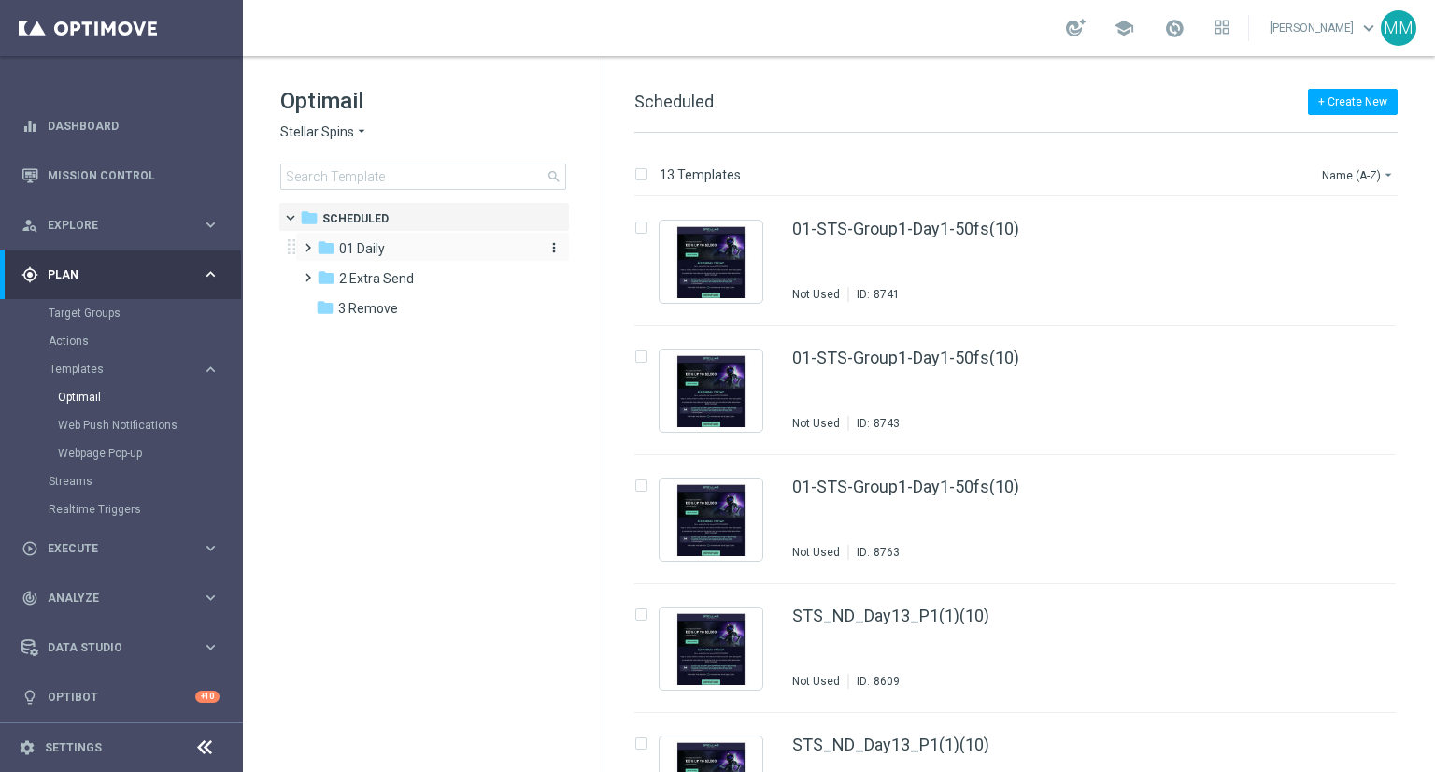
click at [393, 253] on div "folder 01 Daily" at bounding box center [424, 248] width 215 height 21
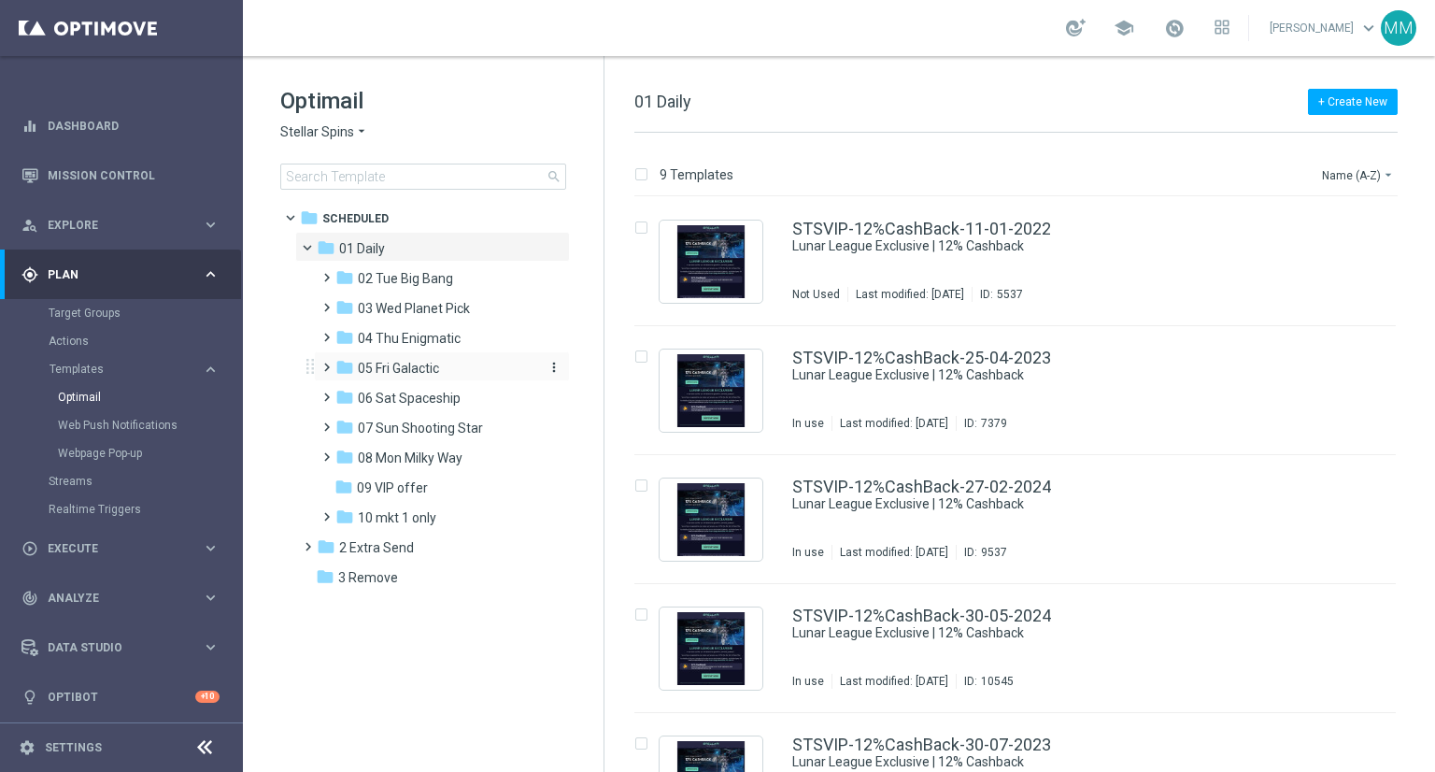
click at [462, 361] on div "folder 05 Fri Galactic" at bounding box center [434, 368] width 199 height 21
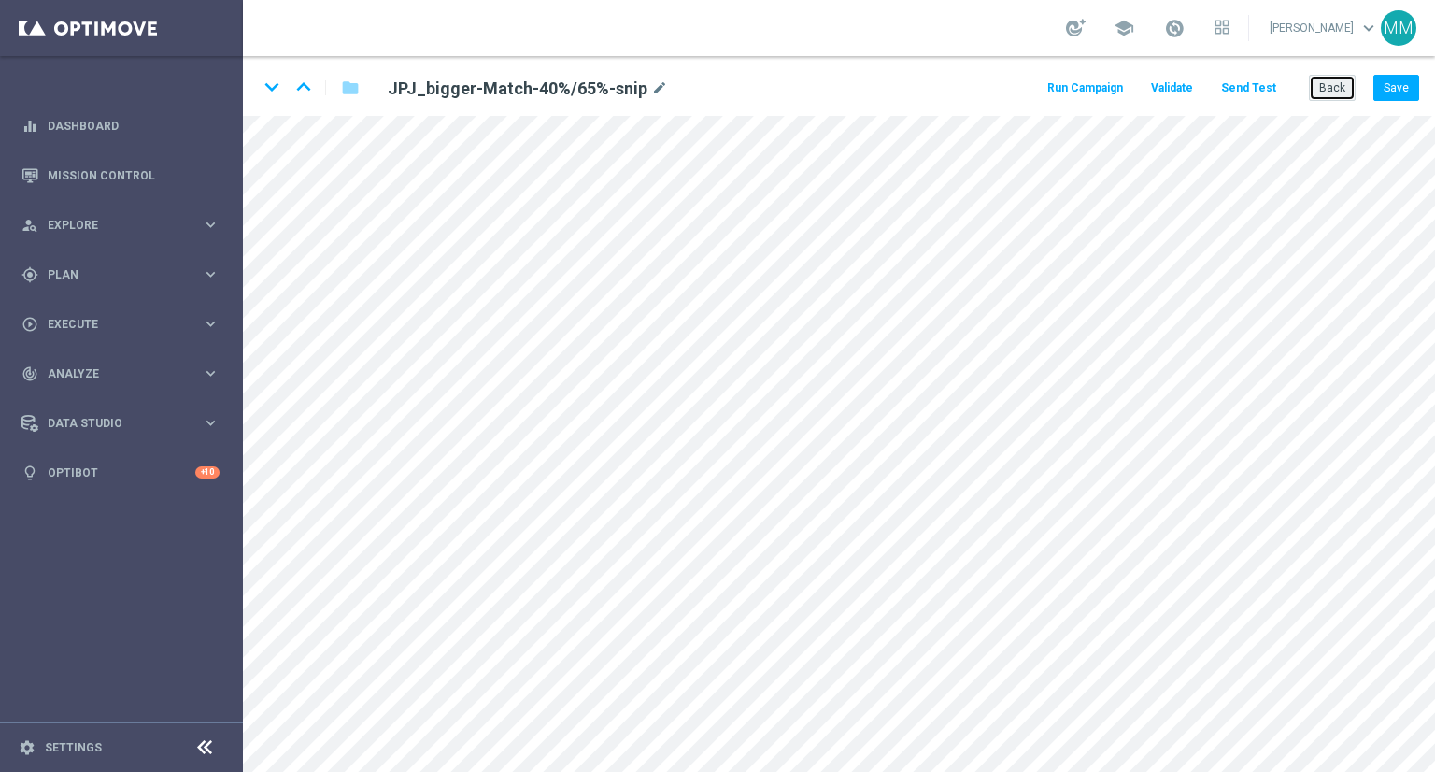
click at [1327, 82] on button "Back" at bounding box center [1332, 88] width 47 height 26
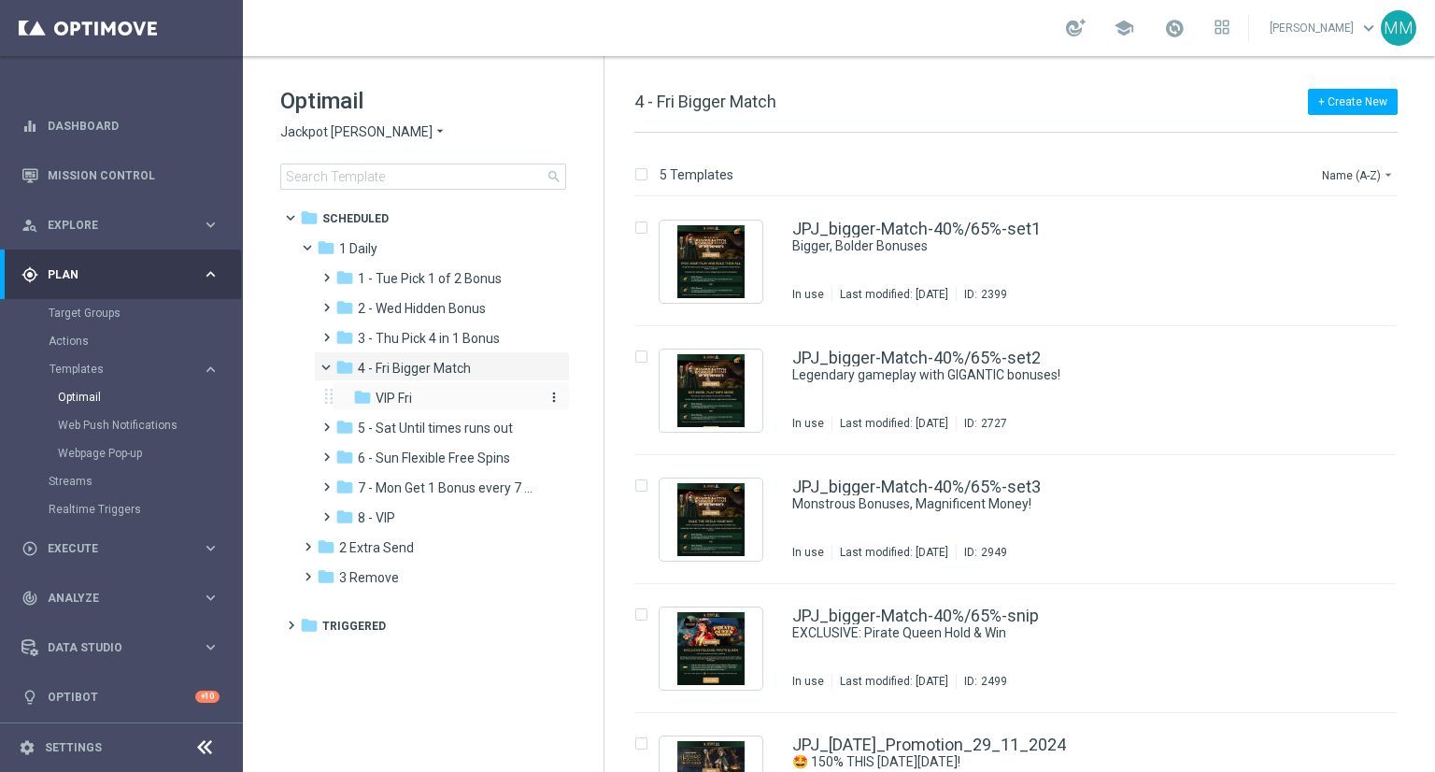
click at [409, 394] on span "VIP Fri" at bounding box center [394, 398] width 36 height 17
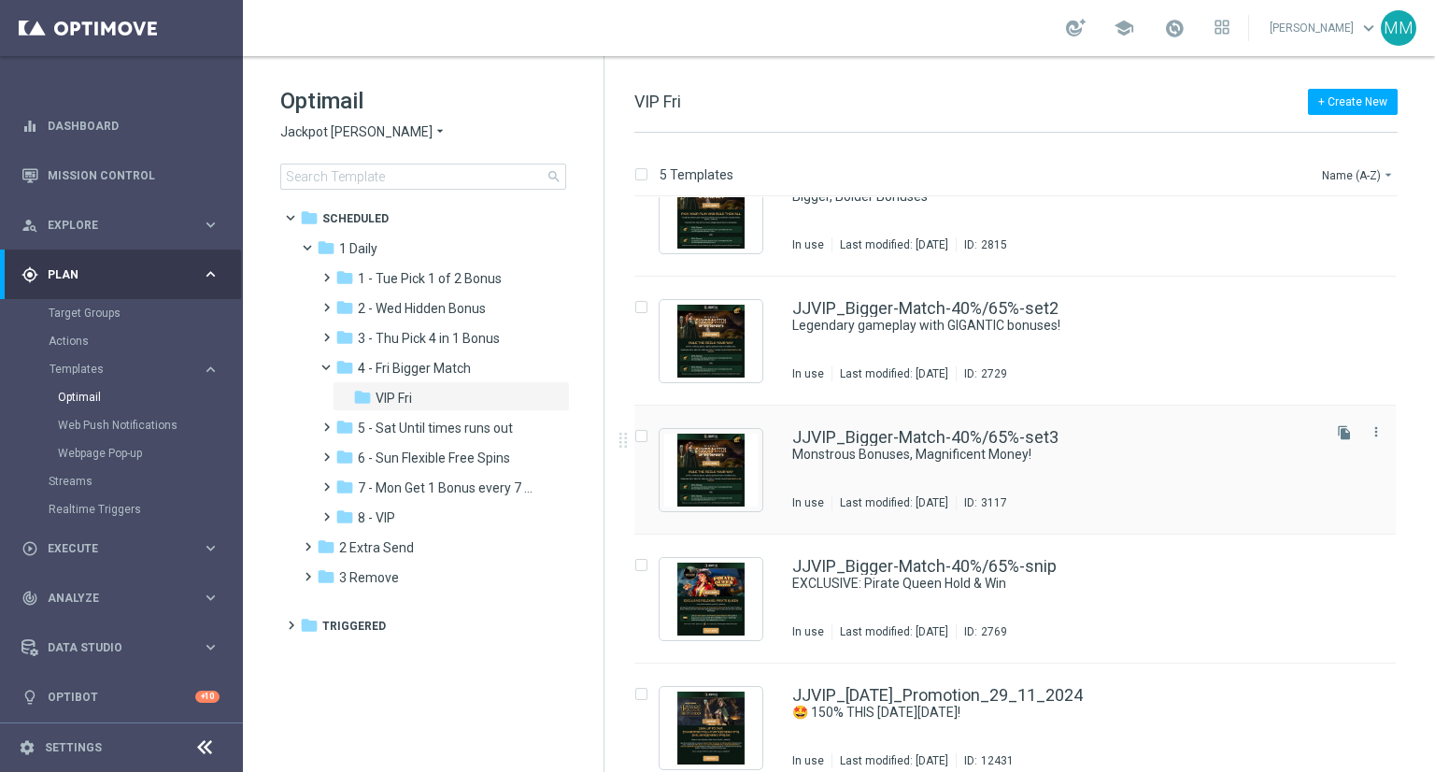
scroll to position [70, 0]
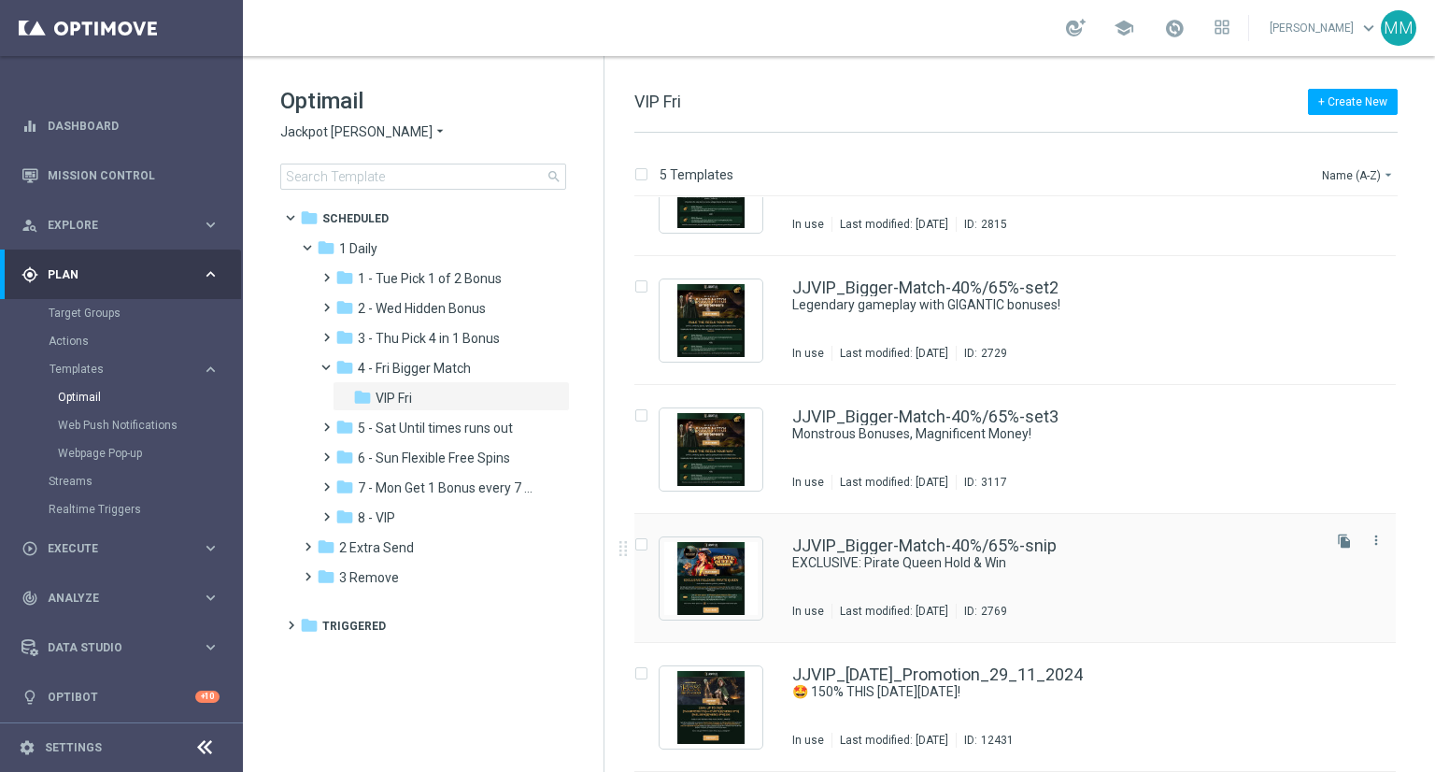
click at [1110, 547] on div "JJVIP_Bigger-Match-40%/65%-snip" at bounding box center [1054, 545] width 525 height 17
